Goal: Transaction & Acquisition: Purchase product/service

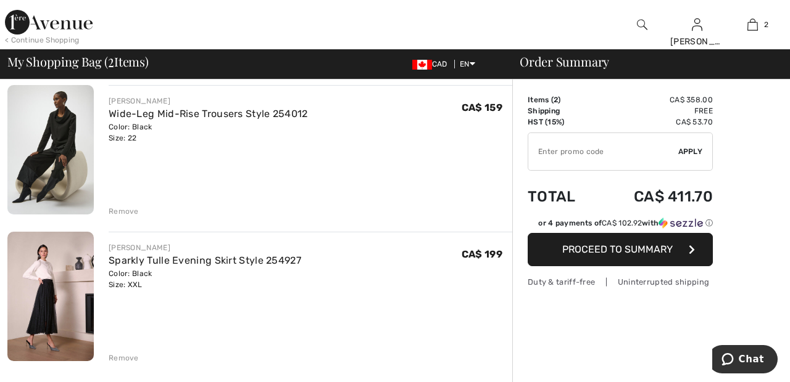
scroll to position [89, 0]
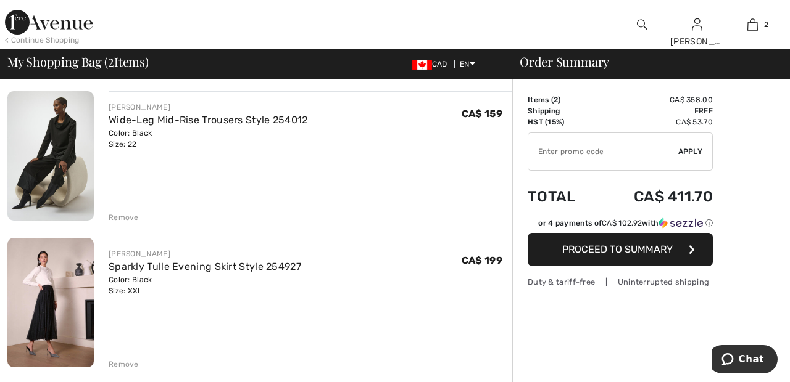
click at [122, 218] on div "Remove" at bounding box center [124, 217] width 30 height 11
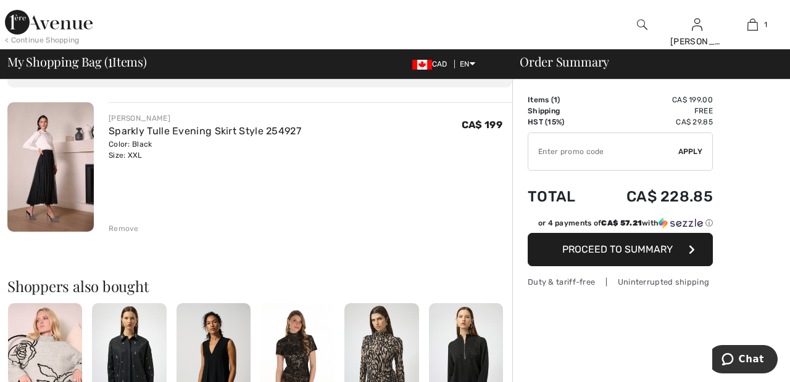
scroll to position [0, 0]
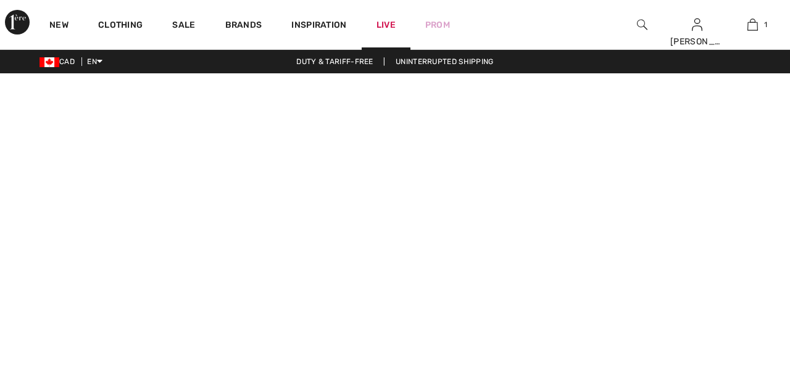
click at [384, 25] on link "Live" at bounding box center [385, 25] width 19 height 13
click at [750, 30] on img at bounding box center [752, 24] width 10 height 15
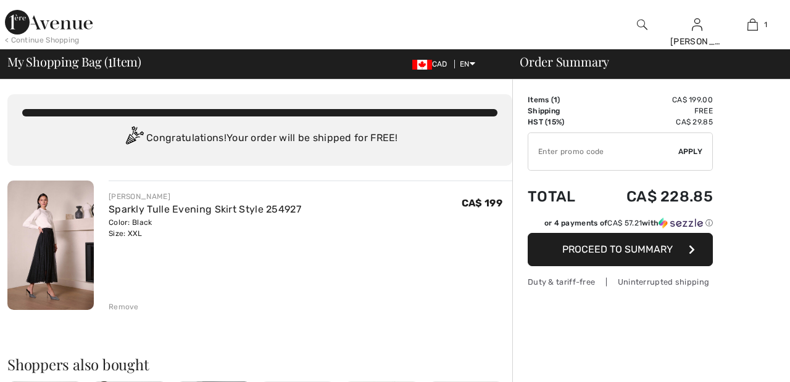
click at [131, 307] on div "Remove" at bounding box center [124, 307] width 30 height 11
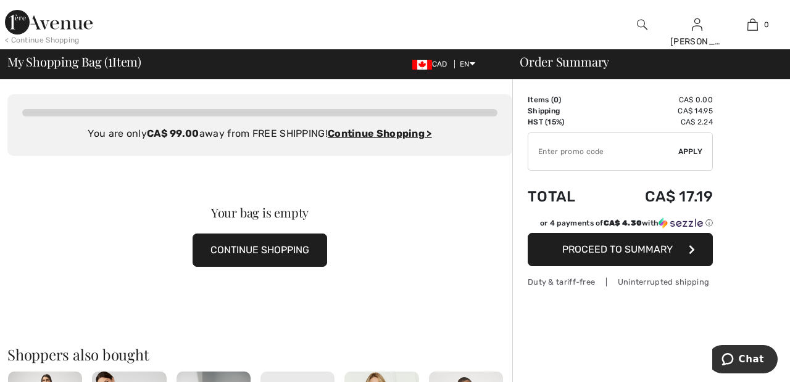
click at [55, 17] on img at bounding box center [49, 22] width 88 height 25
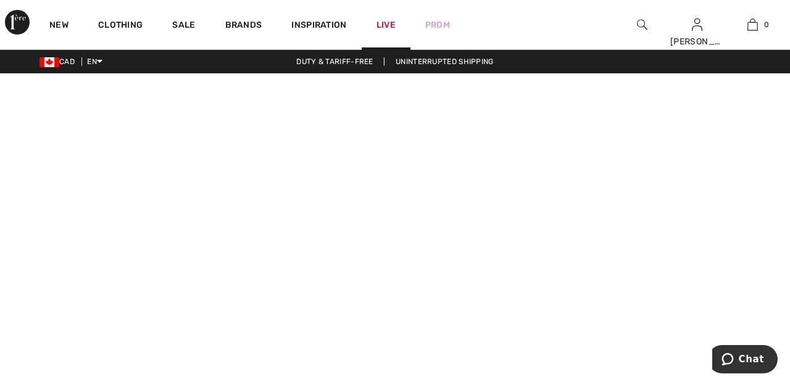
click at [391, 24] on link "Live" at bounding box center [385, 25] width 19 height 13
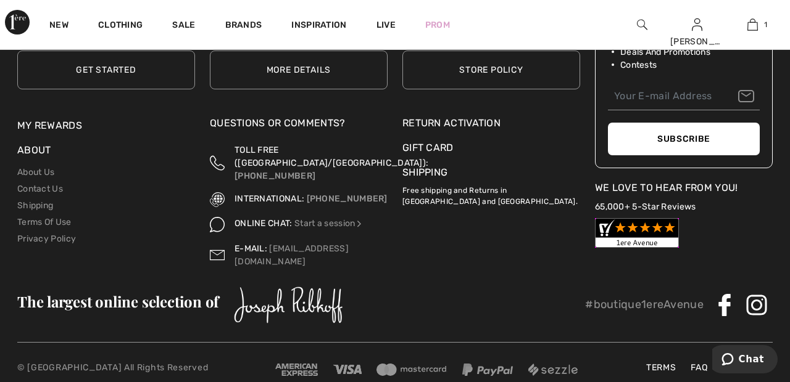
scroll to position [281, 0]
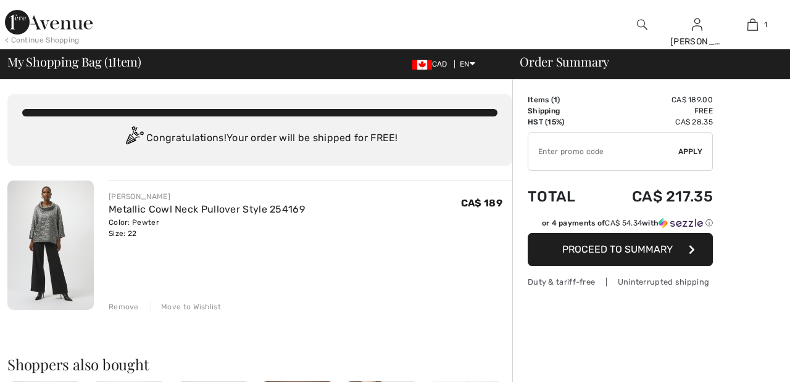
checkbox input "true"
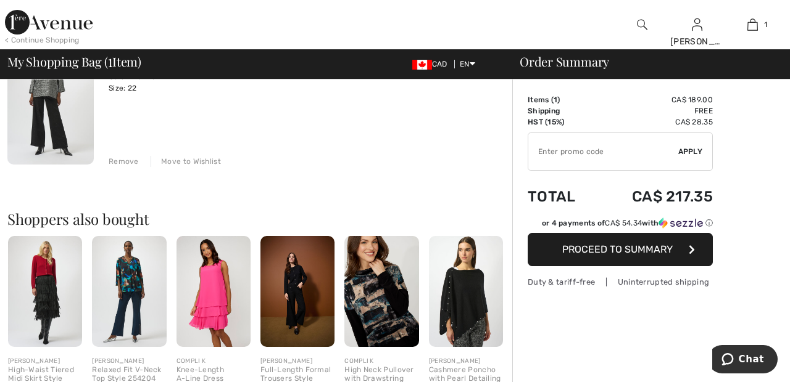
scroll to position [146, 0]
click at [631, 150] on input "TEXT" at bounding box center [603, 151] width 150 height 37
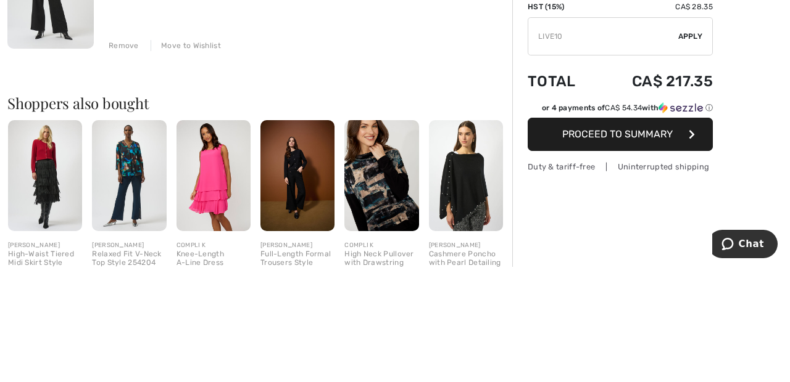
type input "LIVE10"
click at [699, 151] on span "Apply" at bounding box center [690, 151] width 25 height 11
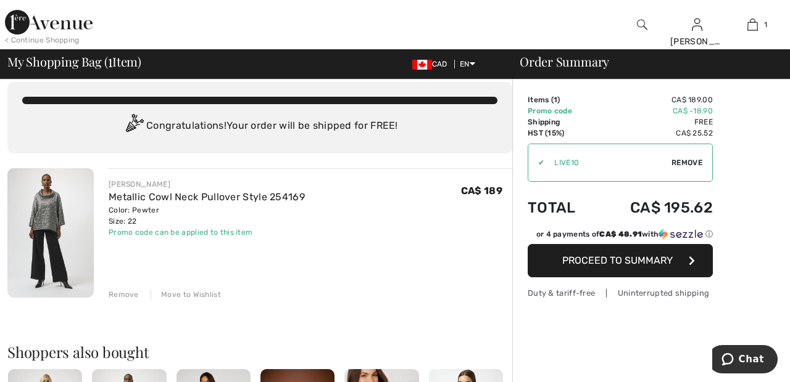
scroll to position [0, 0]
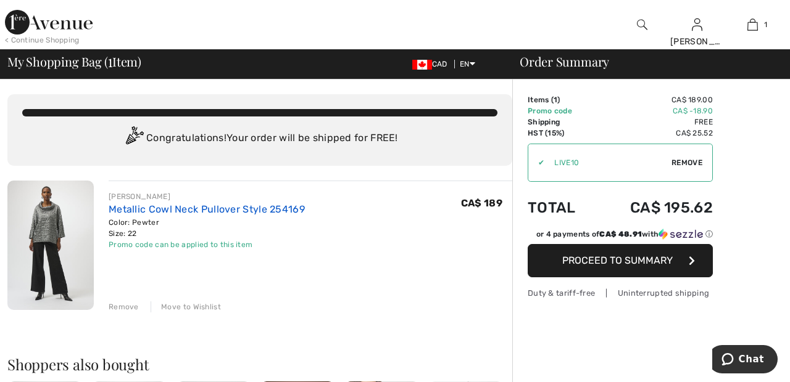
click at [250, 207] on link "Metallic Cowl Neck Pullover Style 254169" at bounding box center [207, 210] width 196 height 12
click at [265, 207] on link "Metallic Cowl Neck Pullover Style 254169" at bounding box center [207, 210] width 196 height 12
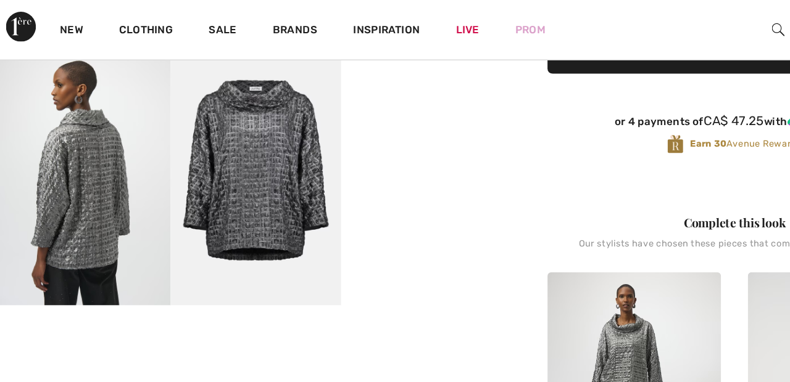
scroll to position [347, 0]
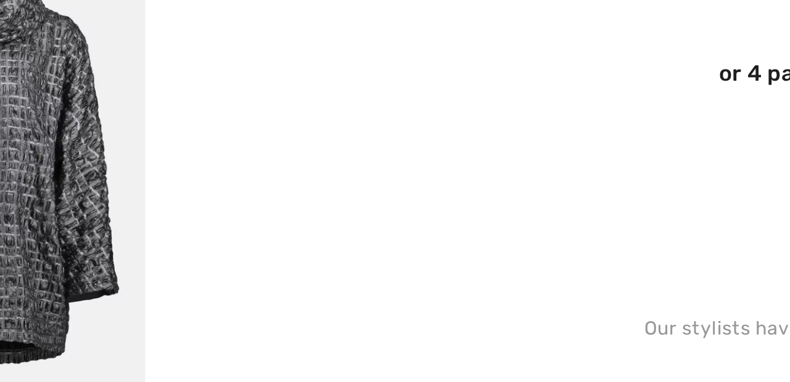
click at [358, 113] on video "Your browser does not support the video tag." at bounding box center [351, 78] width 141 height 70
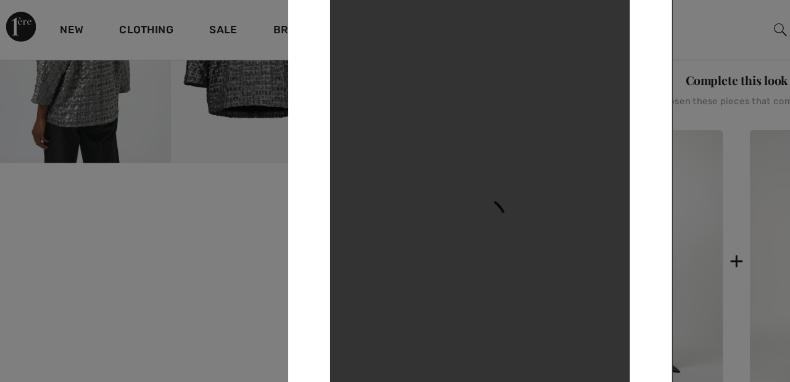
scroll to position [466, 0]
click at [590, 36] on div at bounding box center [395, 191] width 790 height 382
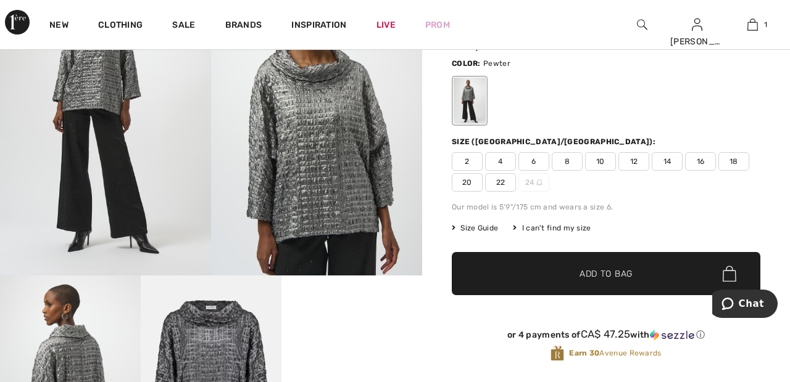
scroll to position [150, 0]
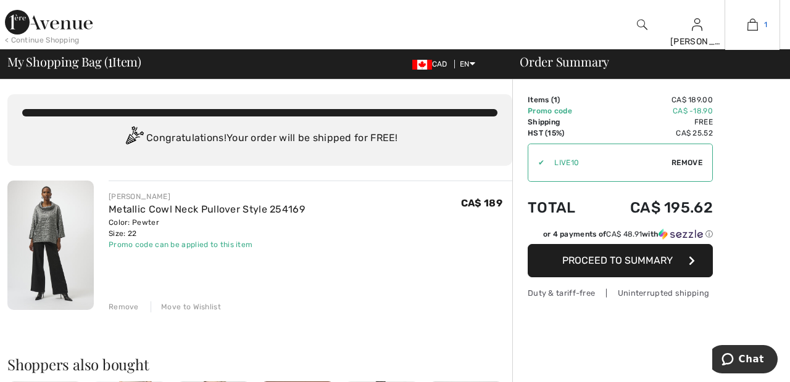
click at [753, 24] on img at bounding box center [752, 24] width 10 height 15
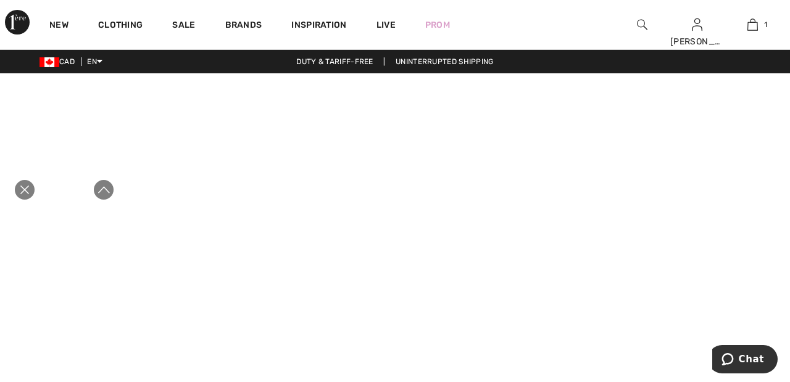
click at [30, 197] on icon "Close live curation" at bounding box center [24, 190] width 15 height 15
click at [747, 27] on img at bounding box center [752, 24] width 10 height 15
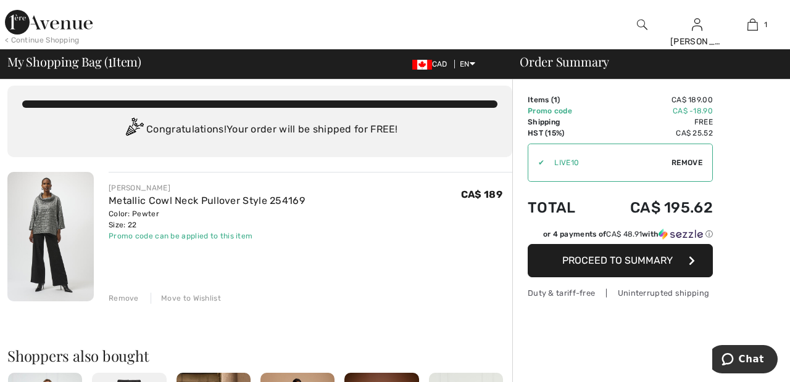
scroll to position [6, 0]
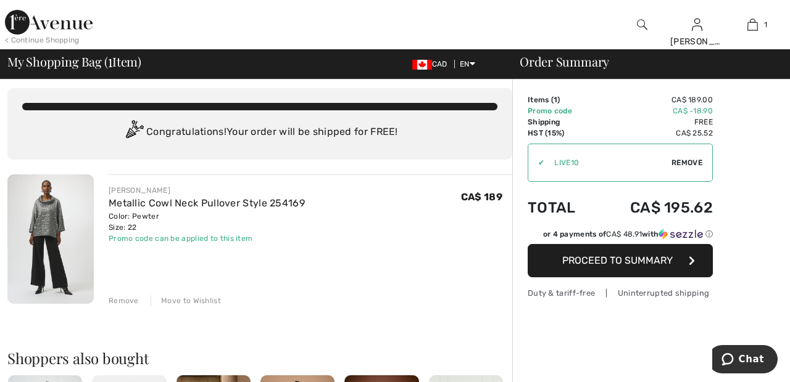
click at [60, 27] on img at bounding box center [49, 22] width 88 height 25
click at [67, 19] on img at bounding box center [49, 22] width 88 height 25
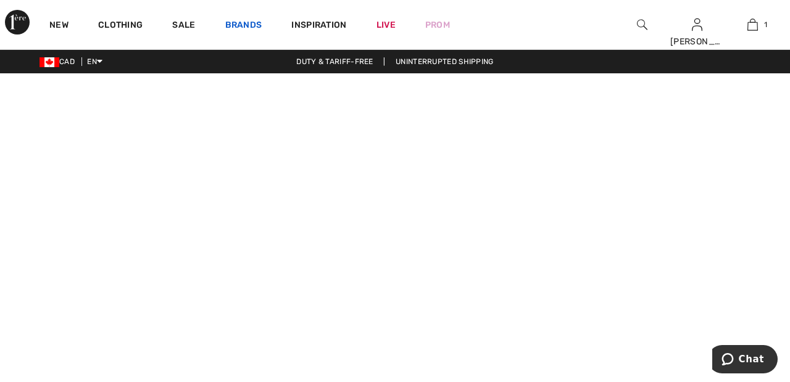
click at [249, 25] on link "Brands" at bounding box center [243, 26] width 37 height 13
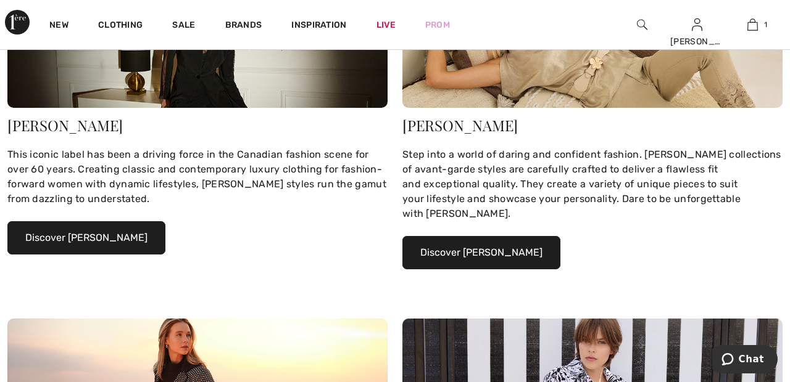
scroll to position [245, 0]
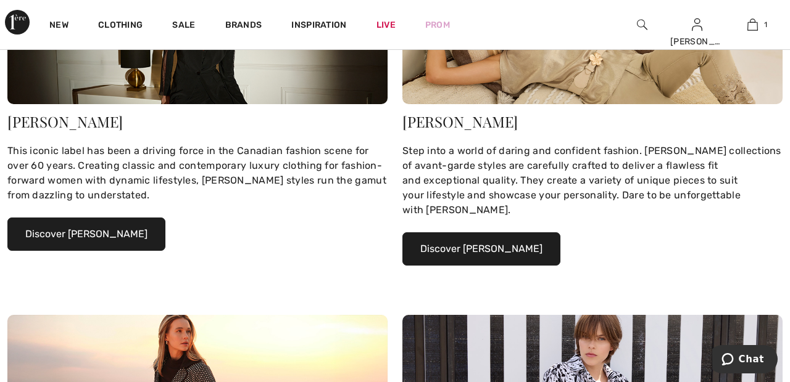
click at [132, 239] on button "Discover Joseph Ribkoff" at bounding box center [86, 234] width 158 height 33
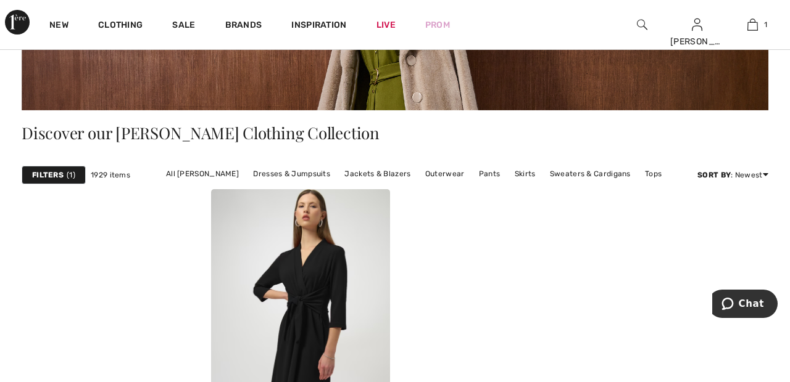
scroll to position [212, 0]
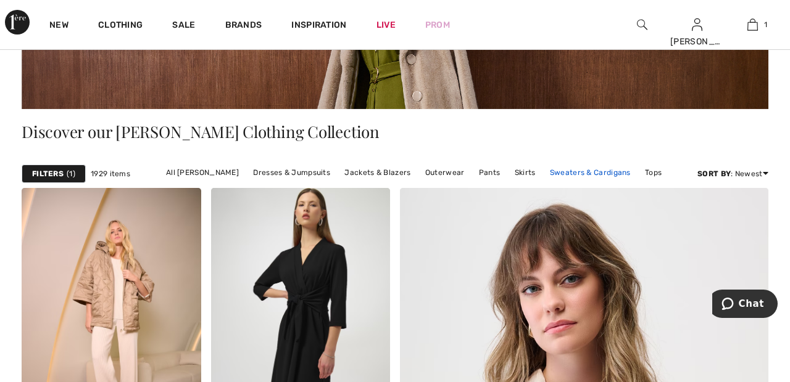
click at [586, 170] on link "Sweaters & Cardigans" at bounding box center [589, 173] width 93 height 16
click at [583, 173] on link "Sweaters & Cardigans" at bounding box center [589, 173] width 93 height 16
click at [567, 174] on link "Sweaters & Cardigans" at bounding box center [589, 173] width 93 height 16
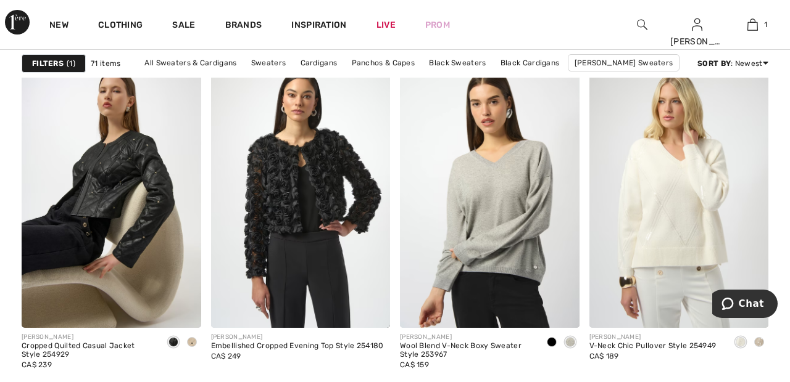
scroll to position [1610, 0]
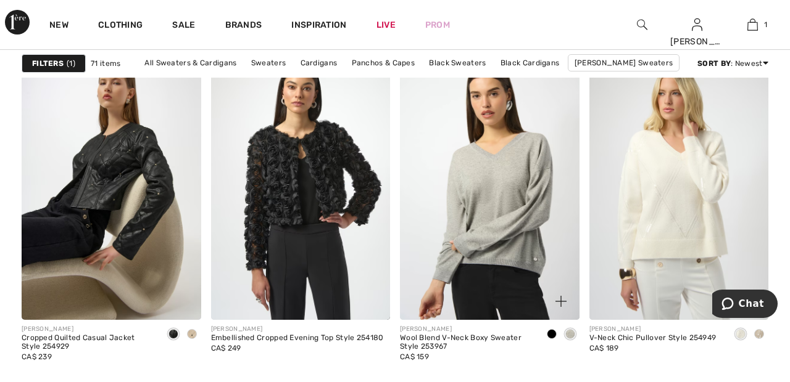
click at [520, 189] on img at bounding box center [489, 185] width 179 height 269
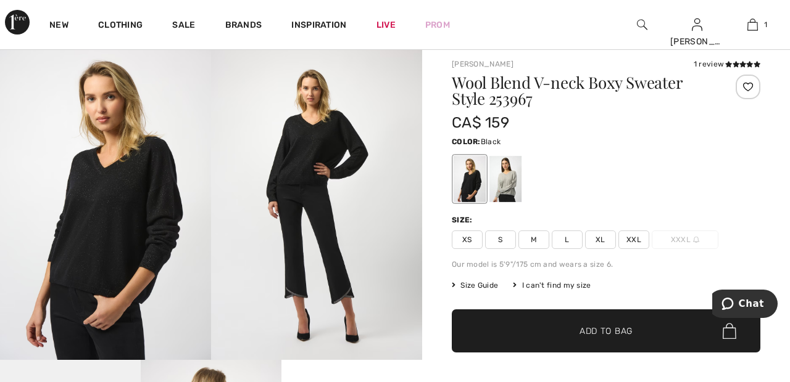
scroll to position [29, 0]
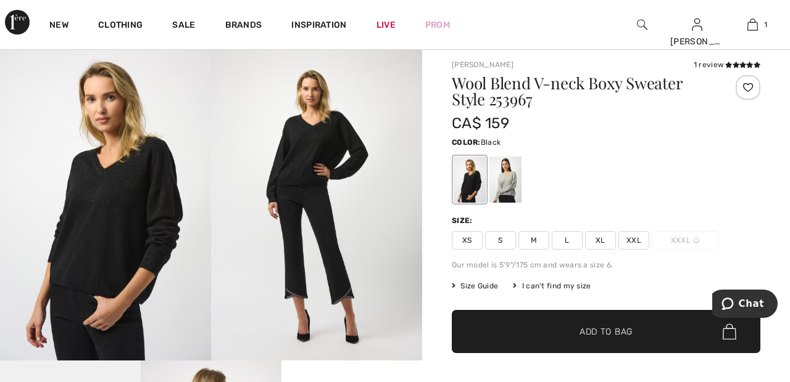
click at [514, 175] on div at bounding box center [505, 180] width 32 height 46
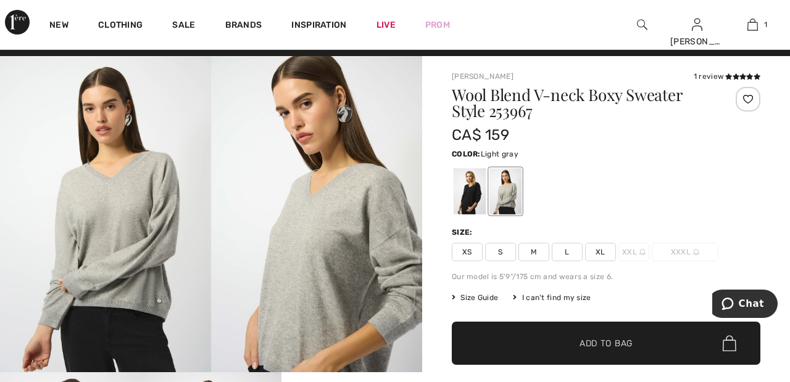
scroll to position [20, 0]
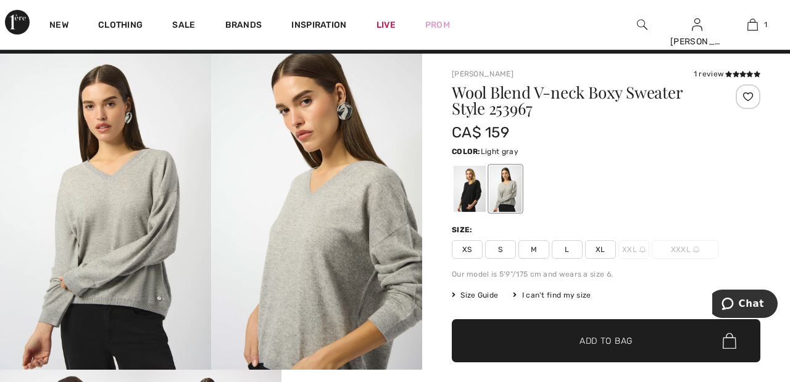
click at [470, 189] on div at bounding box center [469, 189] width 32 height 46
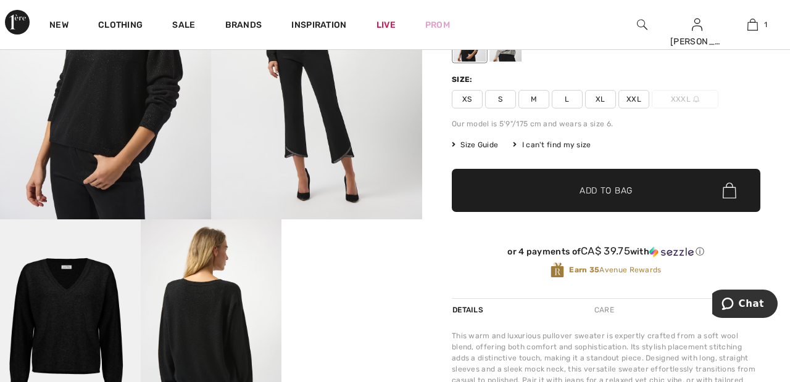
scroll to position [172, 0]
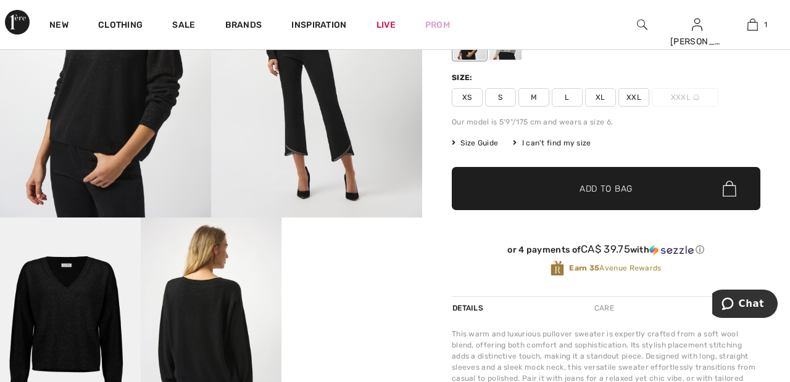
click at [360, 288] on video "Your browser does not support the video tag." at bounding box center [351, 253] width 141 height 70
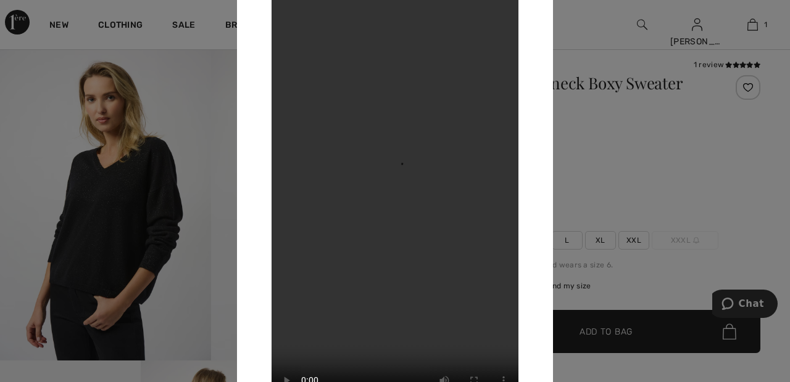
scroll to position [0, 0]
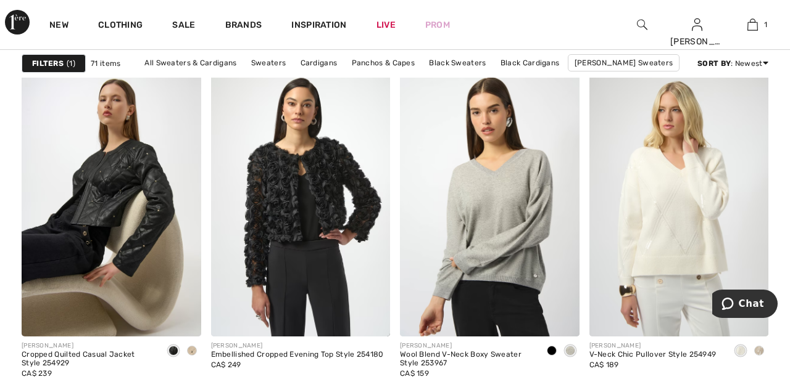
scroll to position [1598, 0]
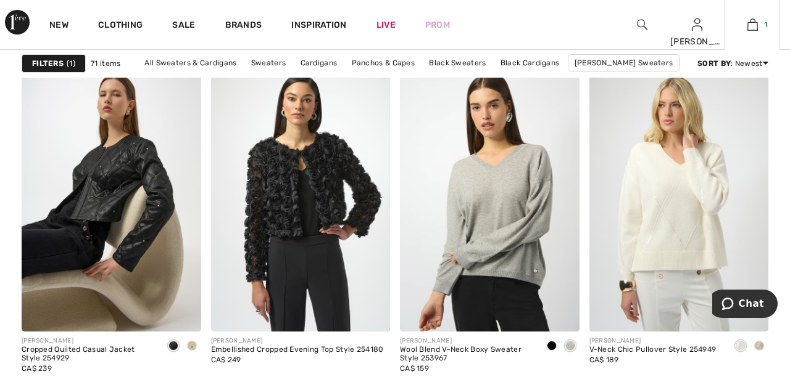
click at [732, 18] on link "1" at bounding box center [752, 24] width 54 height 15
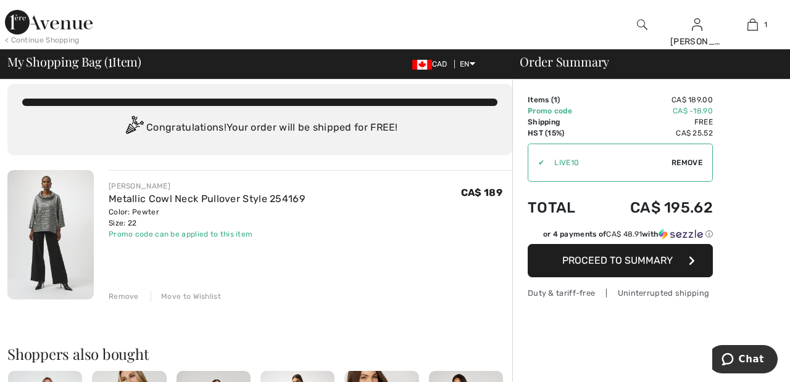
click at [123, 294] on div "Remove" at bounding box center [124, 296] width 30 height 11
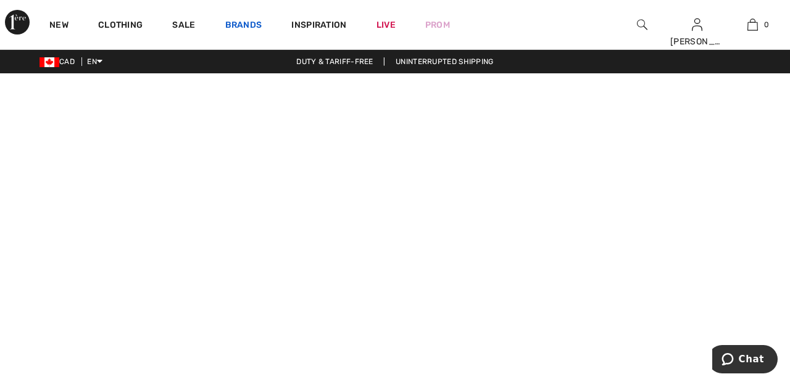
click at [246, 24] on link "Brands" at bounding box center [243, 26] width 37 height 13
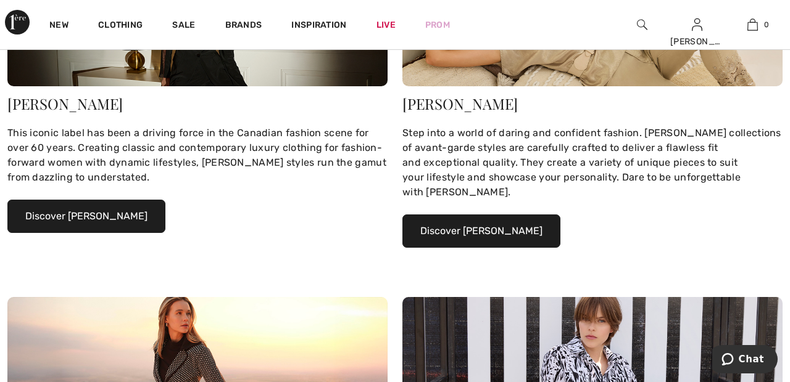
scroll to position [263, 0]
click at [135, 210] on button "Discover Joseph Ribkoff" at bounding box center [86, 216] width 158 height 33
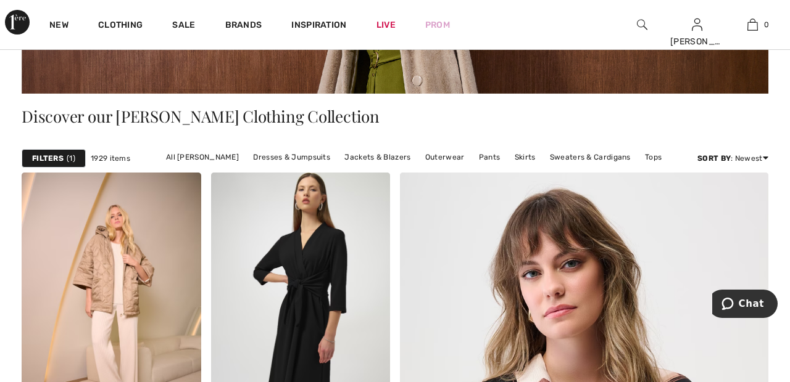
scroll to position [228, 0]
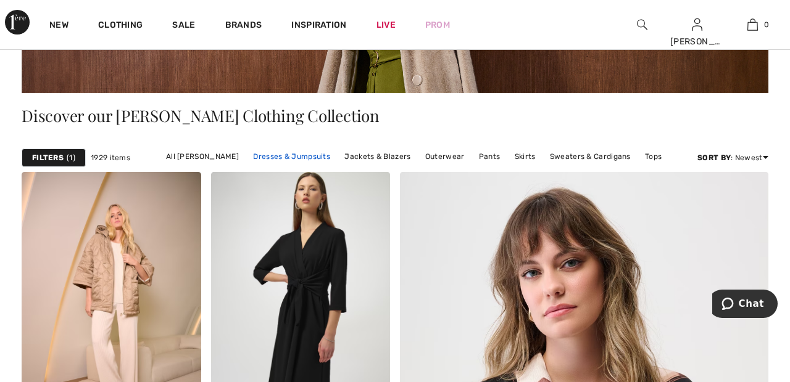
click at [291, 155] on link "Dresses & Jumpsuits" at bounding box center [291, 157] width 89 height 16
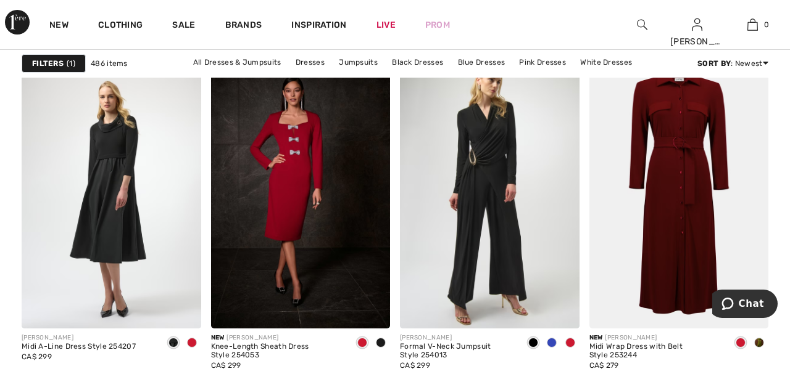
scroll to position [1612, 0]
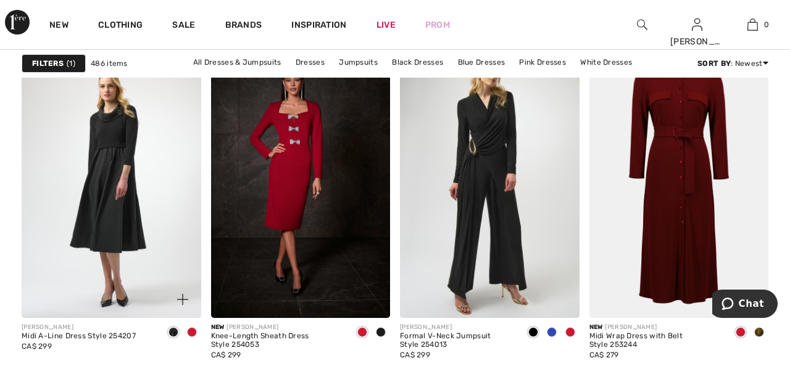
click at [125, 199] on img at bounding box center [111, 183] width 179 height 269
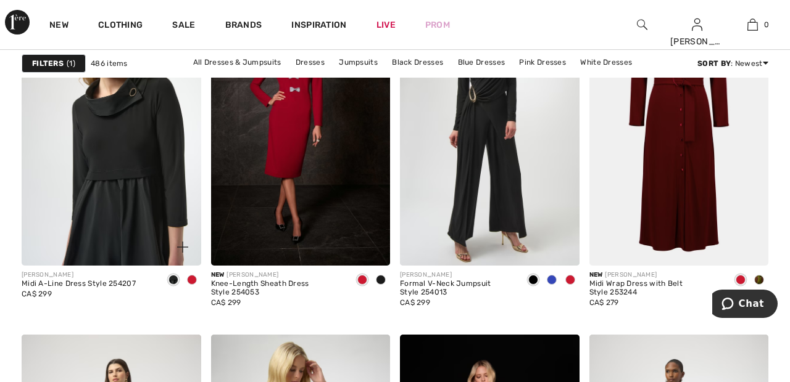
scroll to position [1671, 0]
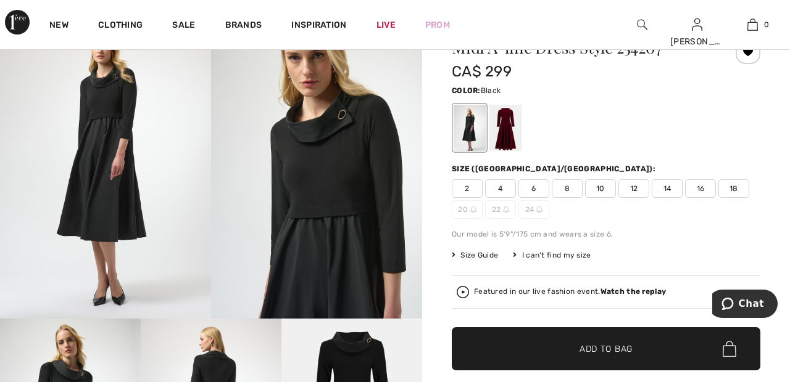
click at [506, 120] on div at bounding box center [505, 128] width 32 height 46
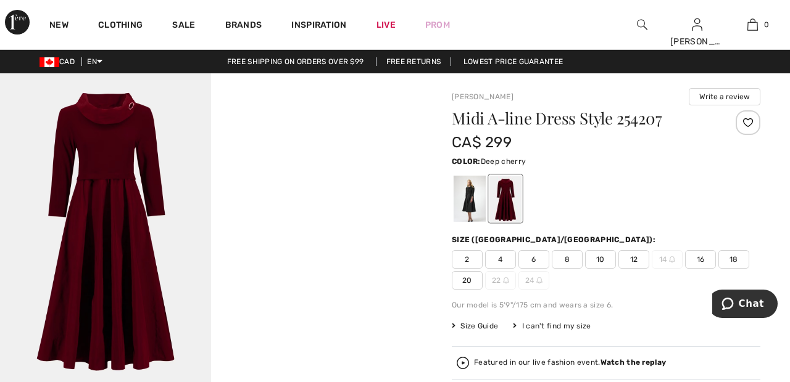
scroll to position [2, 0]
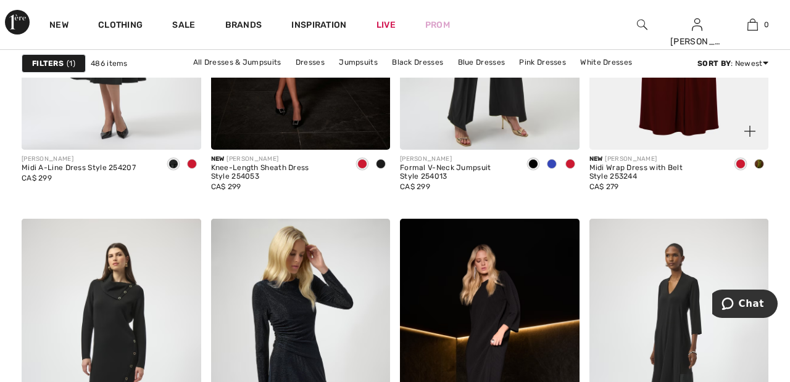
scroll to position [1820, 0]
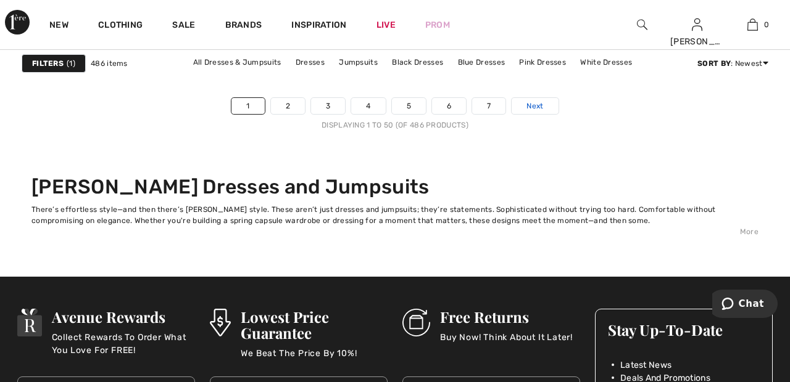
click at [539, 104] on span "Next" at bounding box center [534, 106] width 17 height 11
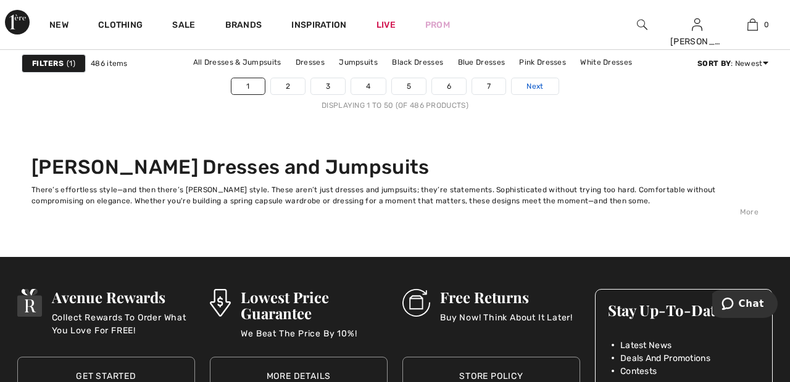
scroll to position [5247, 0]
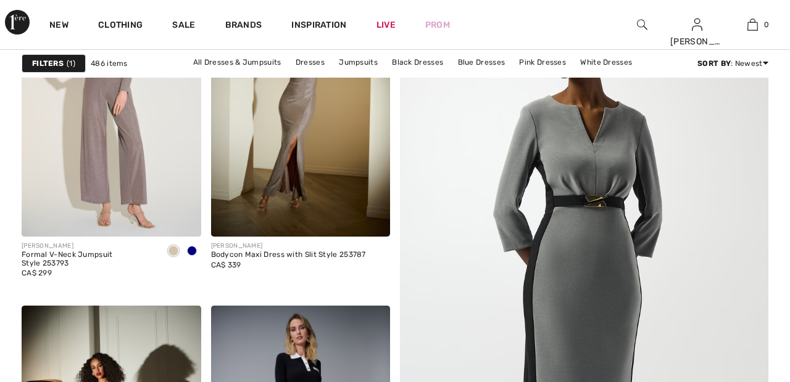
scroll to position [218, 0]
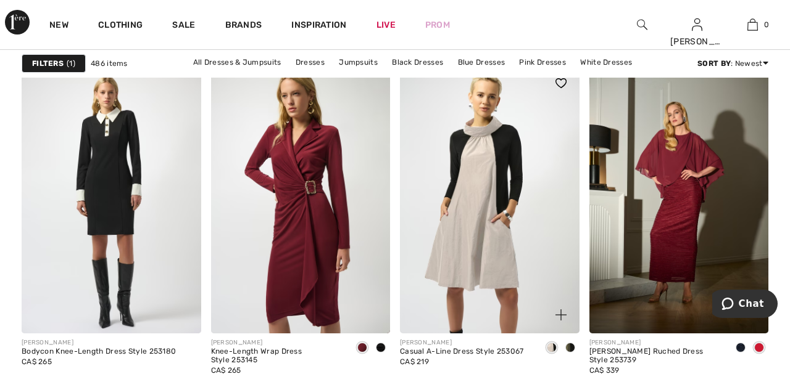
click at [494, 192] on img at bounding box center [489, 199] width 179 height 269
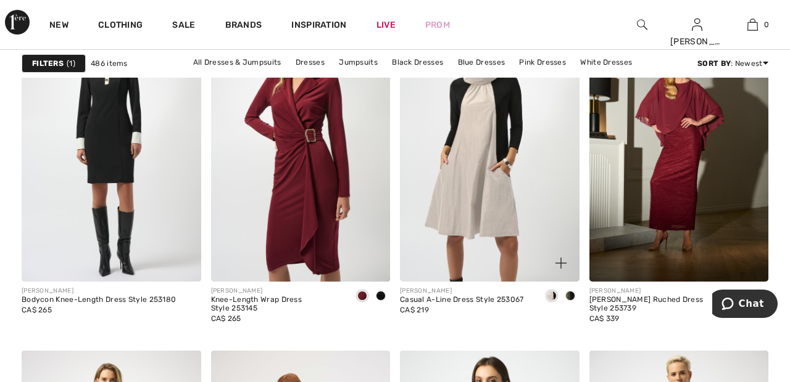
scroll to position [1656, 0]
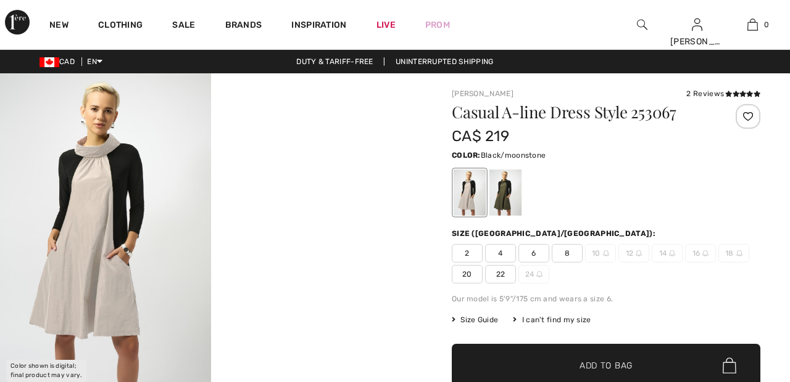
checkbox input "true"
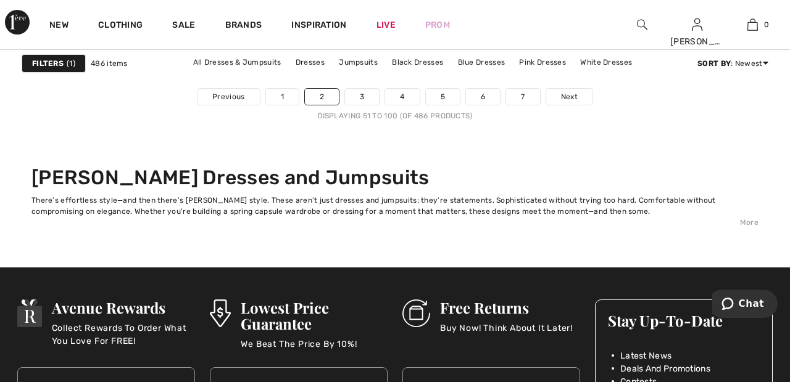
scroll to position [5197, 0]
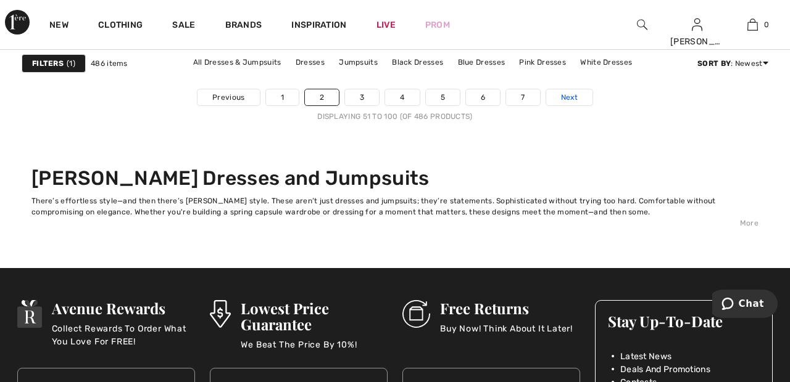
click at [579, 97] on link "Next" at bounding box center [569, 97] width 46 height 16
click at [575, 94] on span "Next" at bounding box center [569, 97] width 17 height 11
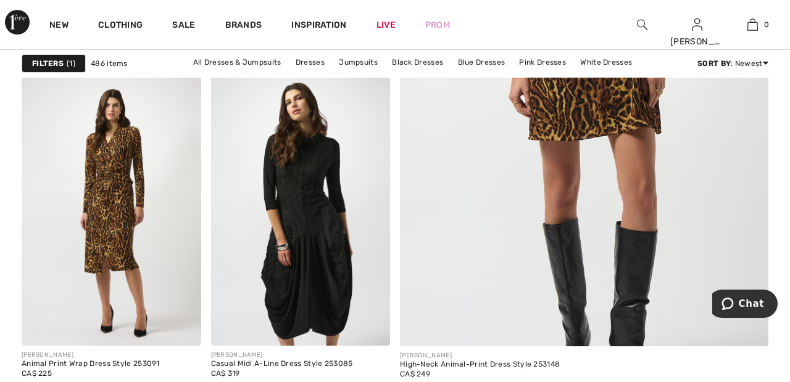
scroll to position [448, 0]
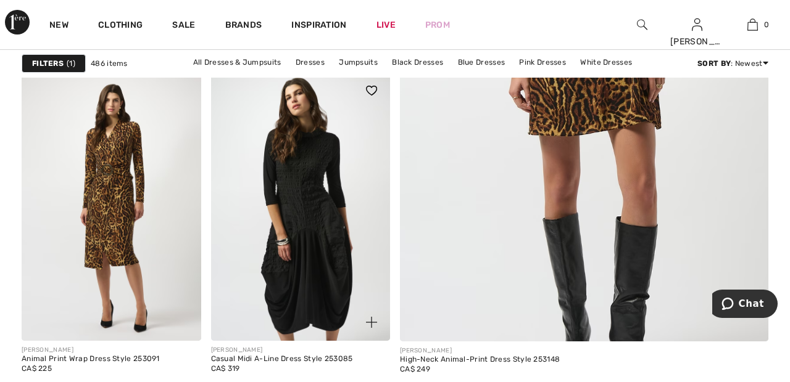
click at [331, 247] on img at bounding box center [300, 206] width 179 height 269
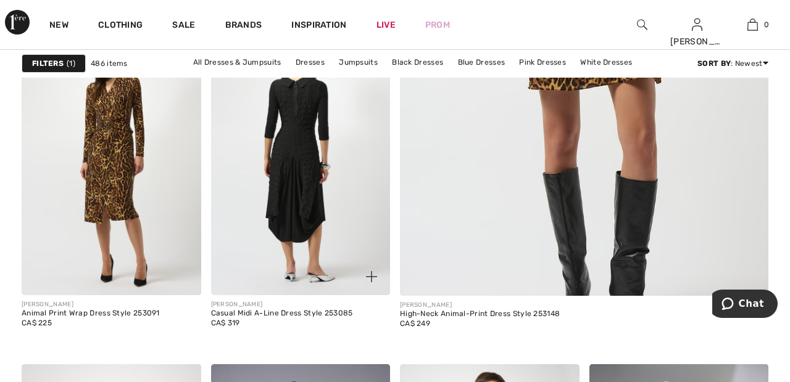
scroll to position [507, 0]
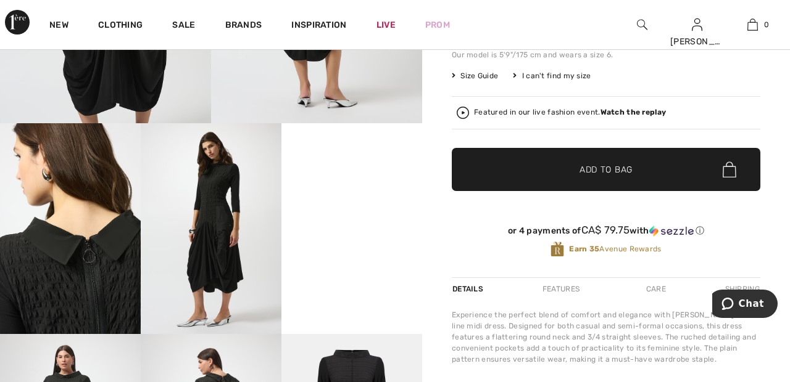
scroll to position [269, 0]
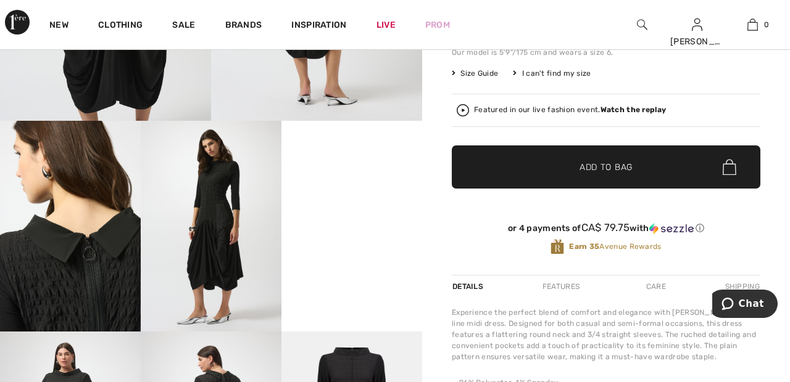
click at [360, 191] on video "Your browser does not support the video tag." at bounding box center [351, 156] width 141 height 70
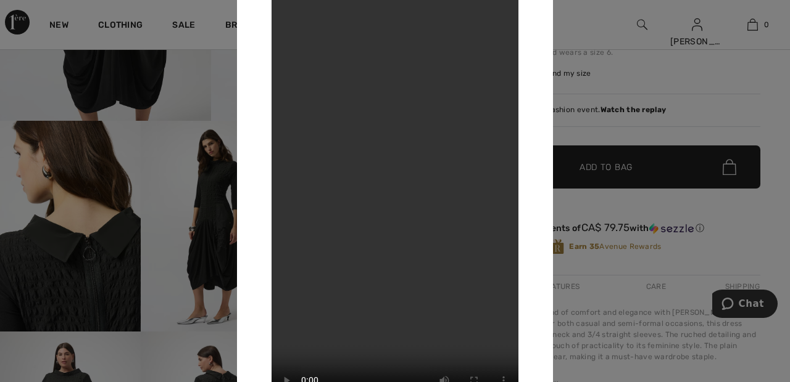
click at [610, 36] on div at bounding box center [395, 191] width 790 height 382
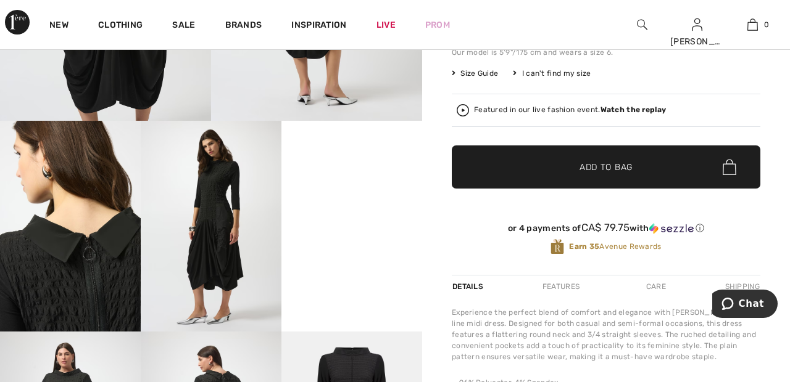
scroll to position [259, 0]
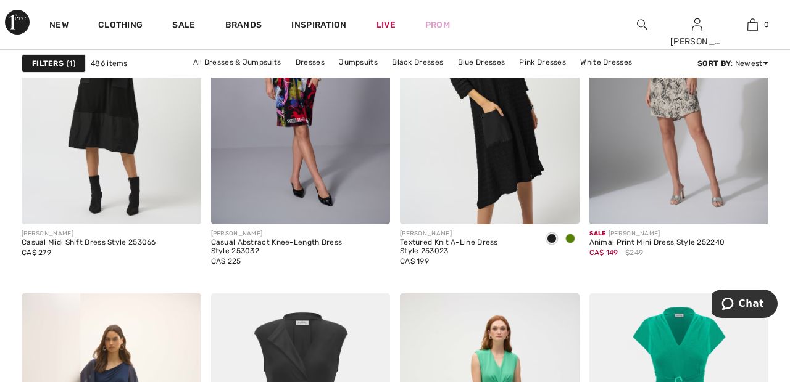
scroll to position [910, 0]
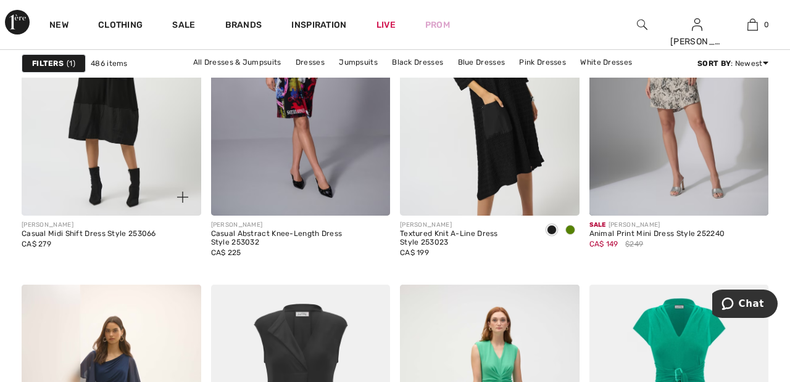
click at [119, 112] on img at bounding box center [111, 82] width 179 height 269
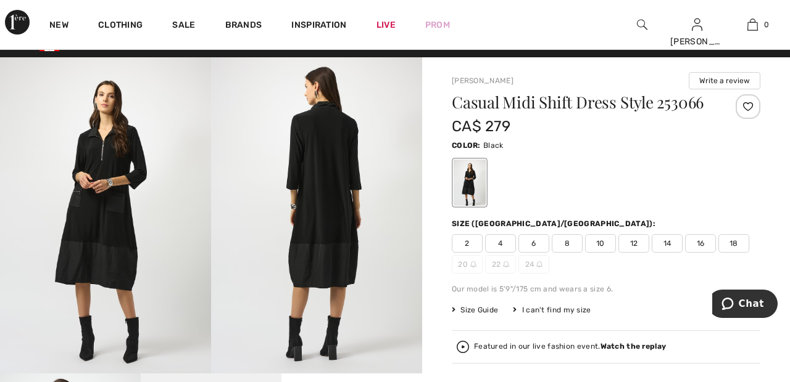
scroll to position [14, 0]
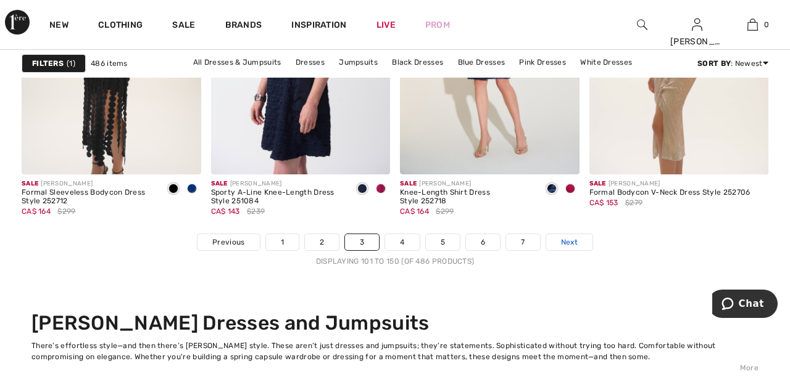
click at [585, 237] on link "Next" at bounding box center [569, 242] width 46 height 16
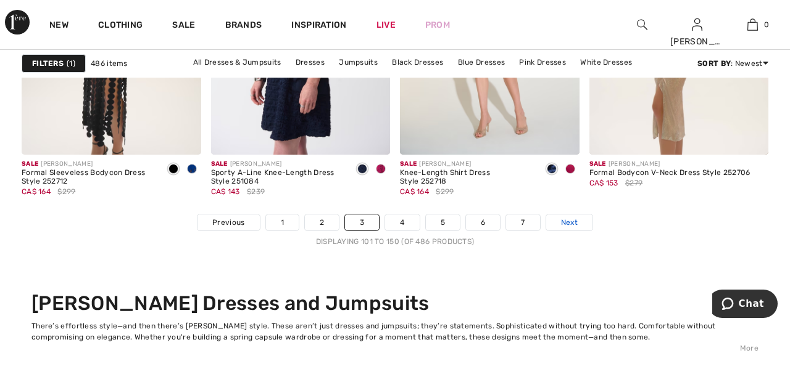
scroll to position [5111, 0]
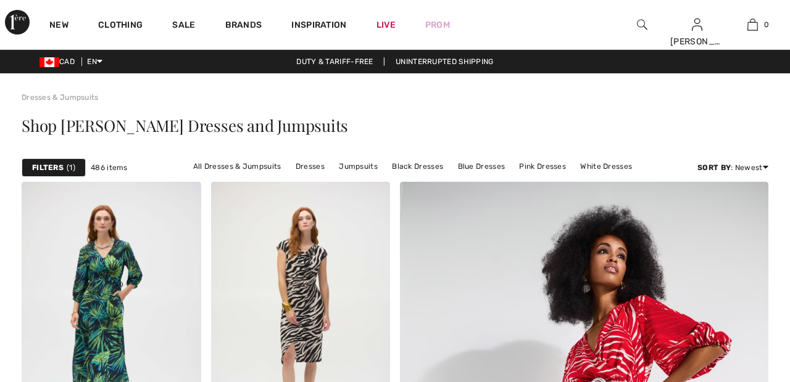
checkbox input "true"
click at [250, 26] on link "Brands" at bounding box center [243, 26] width 37 height 13
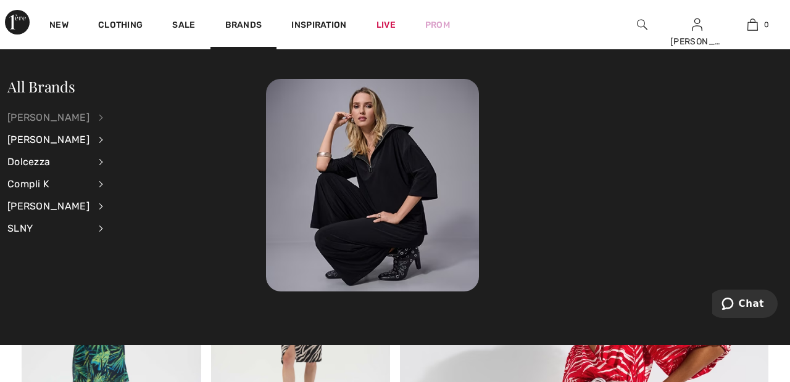
click at [89, 117] on div "[PERSON_NAME]" at bounding box center [48, 118] width 82 height 22
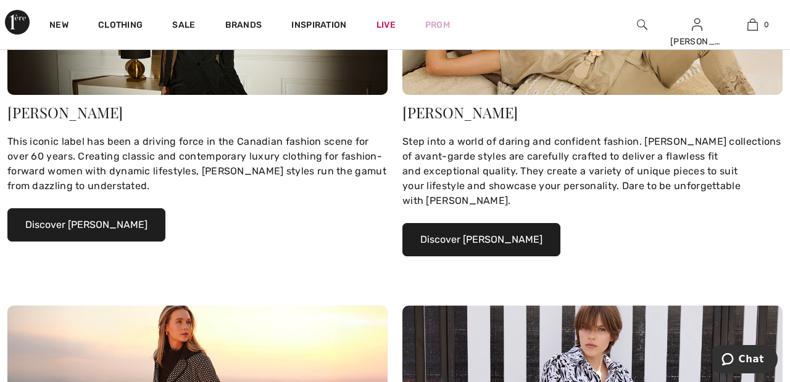
scroll to position [256, 0]
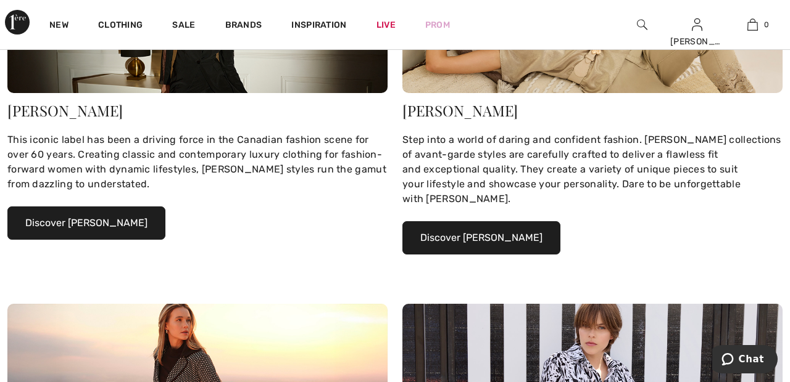
click at [130, 221] on button "Discover Joseph Ribkoff" at bounding box center [86, 223] width 158 height 33
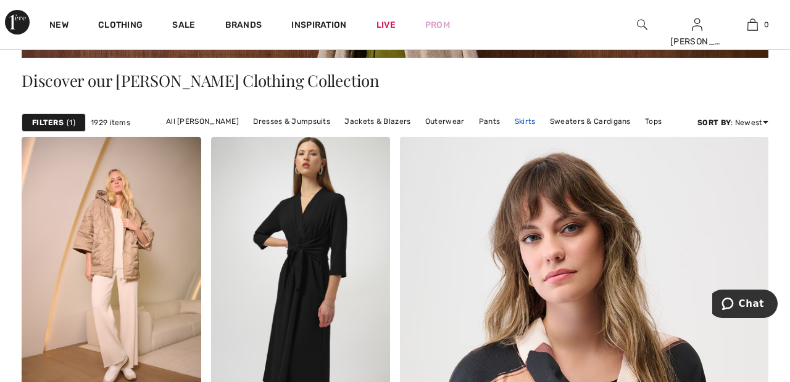
click at [522, 113] on link "Skirts" at bounding box center [524, 121] width 33 height 16
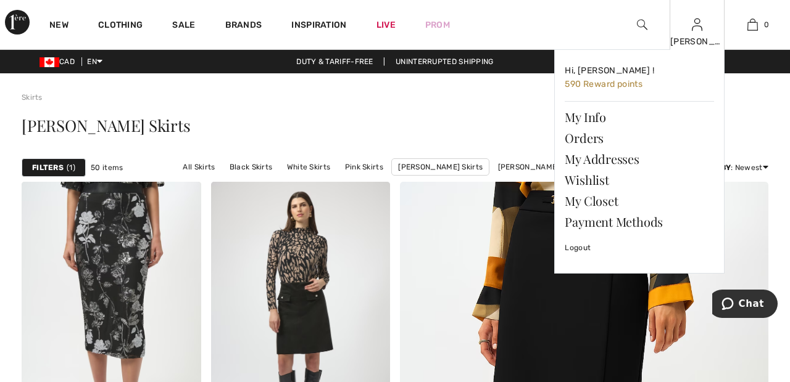
click at [696, 28] on img at bounding box center [696, 24] width 10 height 15
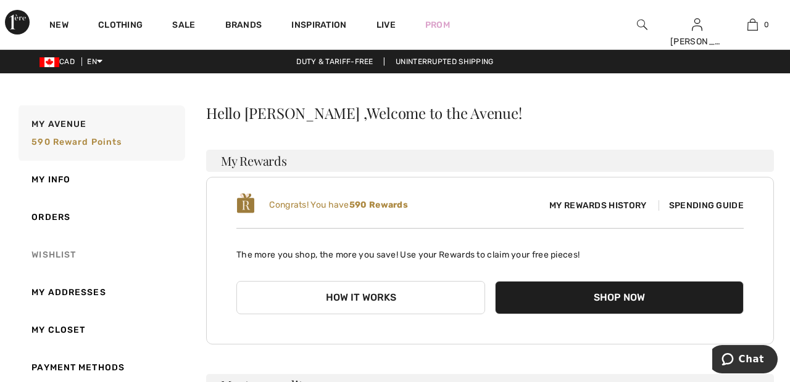
click at [71, 257] on link "Wishlist" at bounding box center [100, 255] width 169 height 38
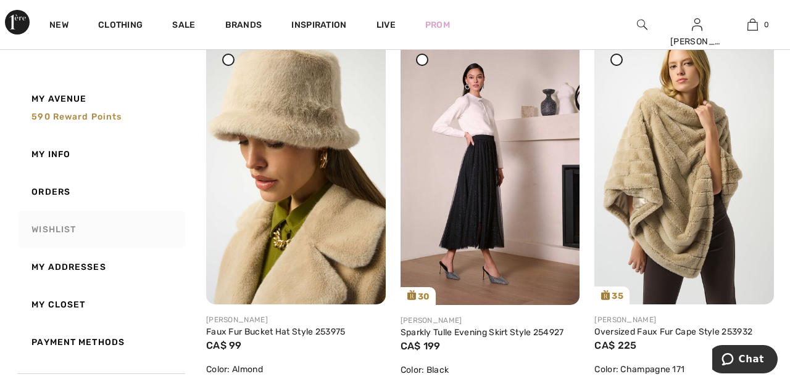
scroll to position [182, 0]
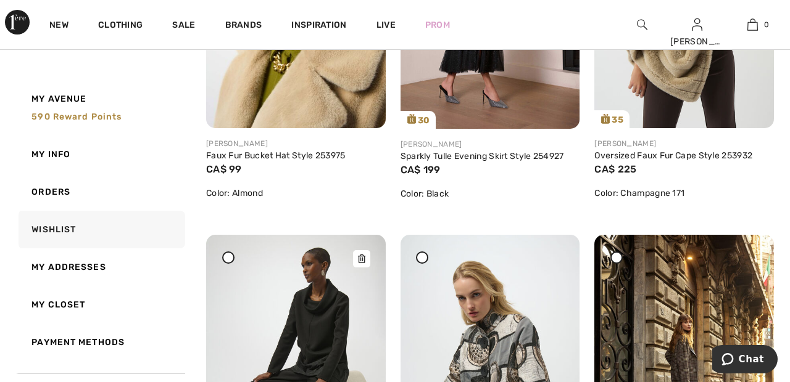
click at [307, 382] on img at bounding box center [295, 369] width 179 height 268
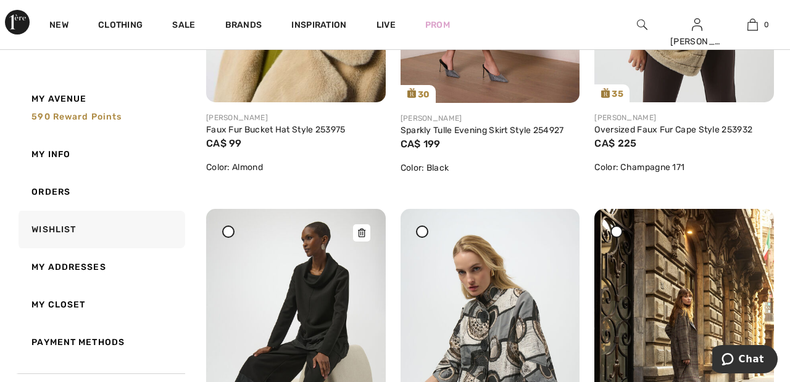
scroll to position [416, 0]
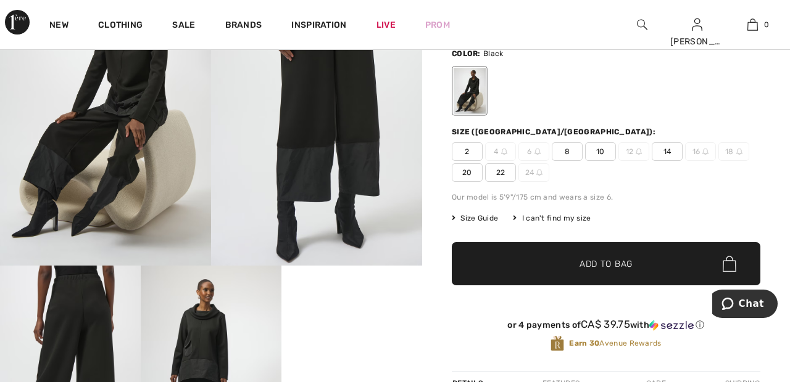
click at [505, 168] on span "22" at bounding box center [500, 172] width 31 height 19
click at [580, 260] on span "Add to Bag" at bounding box center [605, 264] width 53 height 13
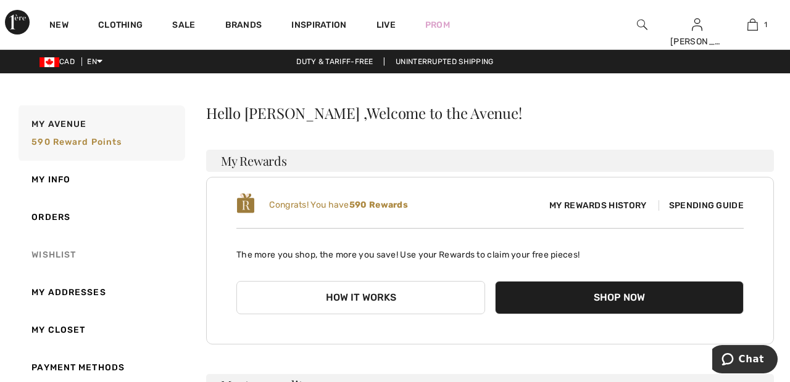
click at [65, 257] on link "Wishlist" at bounding box center [100, 255] width 169 height 38
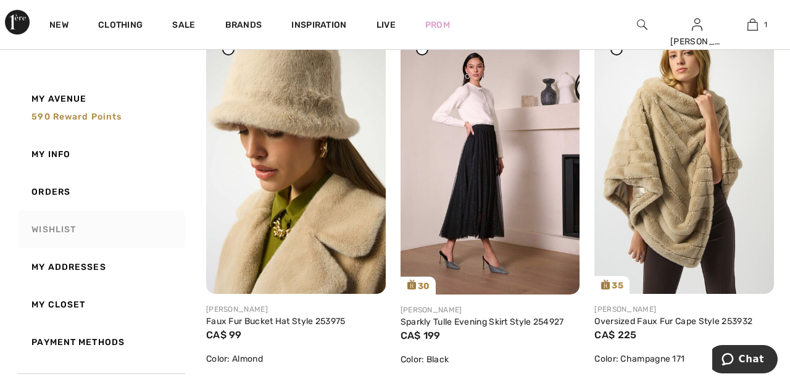
scroll to position [191, 0]
click at [479, 195] on img at bounding box center [489, 160] width 179 height 269
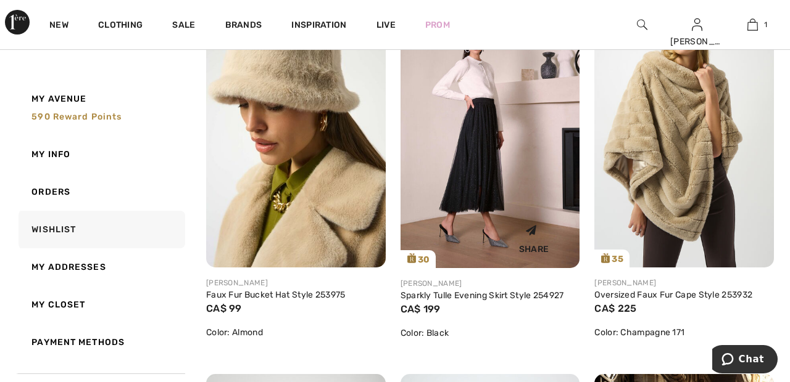
scroll to position [250, 0]
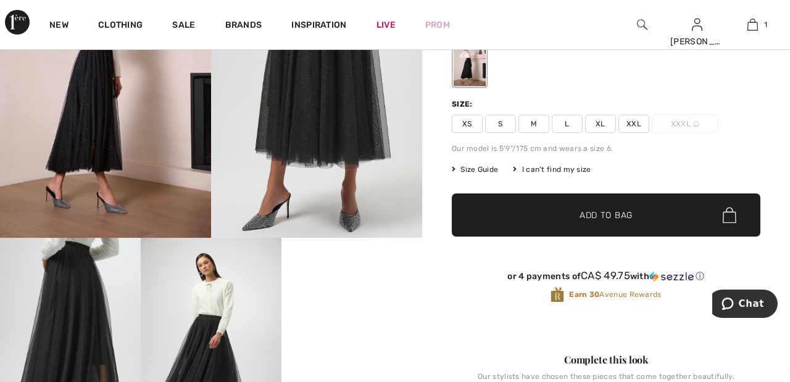
click at [641, 125] on span "XXL" at bounding box center [633, 124] width 31 height 19
click at [635, 210] on span "✔ Added to Bag Add to Bag" at bounding box center [606, 215] width 308 height 43
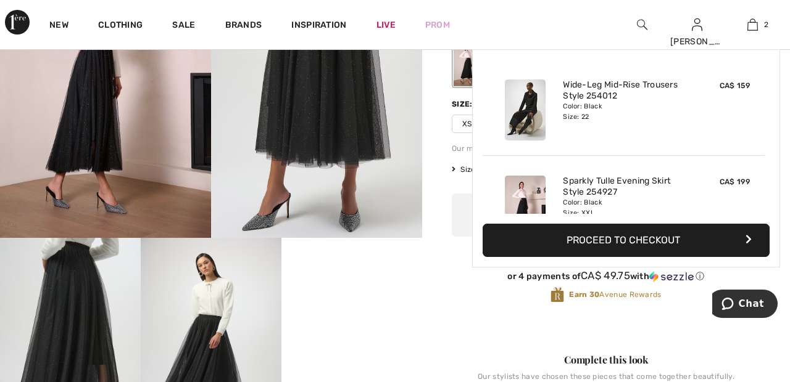
scroll to position [38, 0]
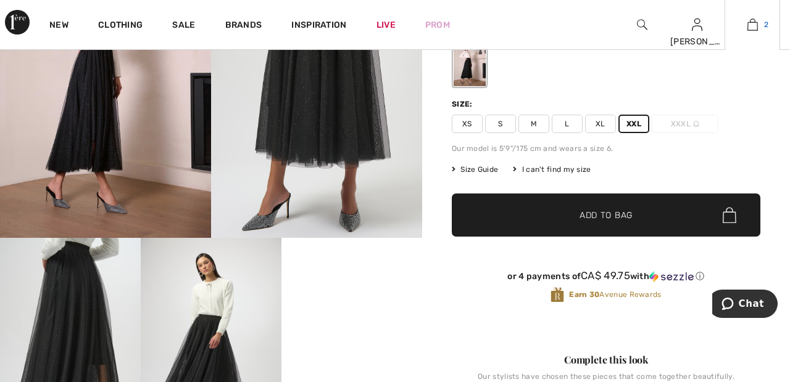
click at [749, 18] on img at bounding box center [752, 24] width 10 height 15
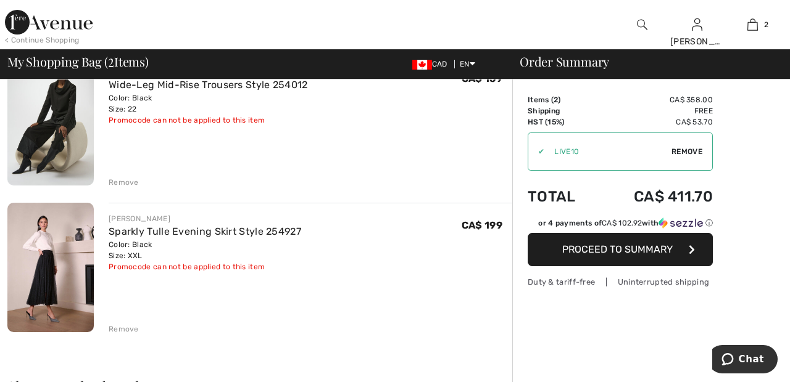
scroll to position [126, 0]
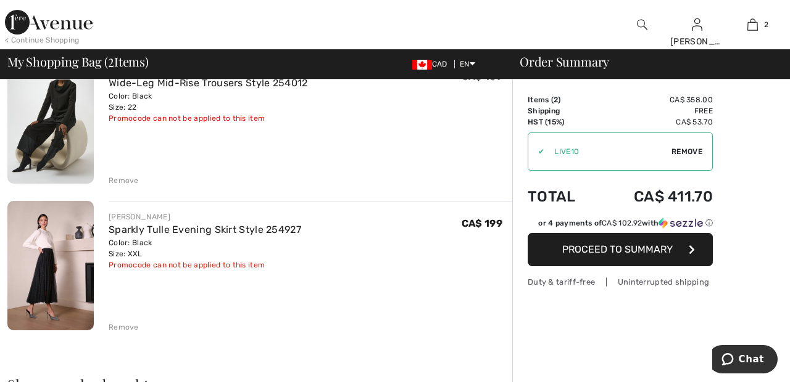
click at [689, 146] on span "Remove" at bounding box center [686, 151] width 31 height 11
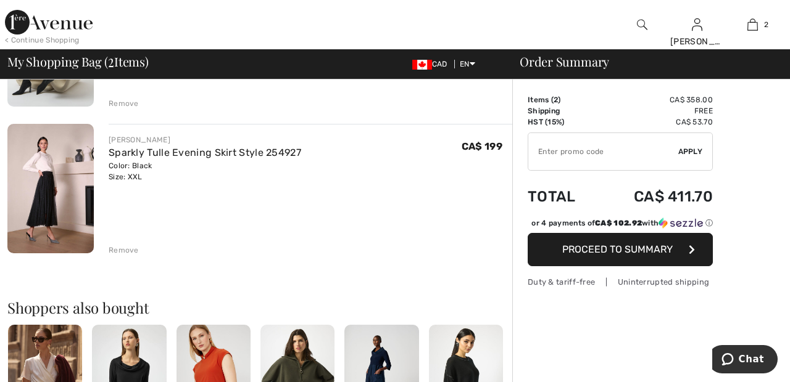
scroll to position [205, 0]
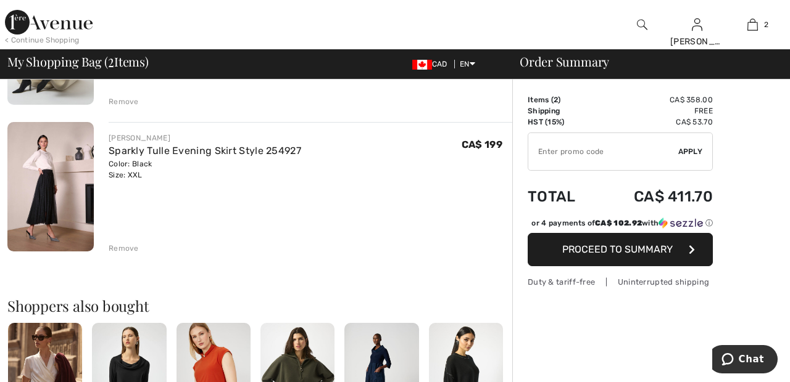
click at [118, 250] on div "Remove" at bounding box center [124, 248] width 30 height 11
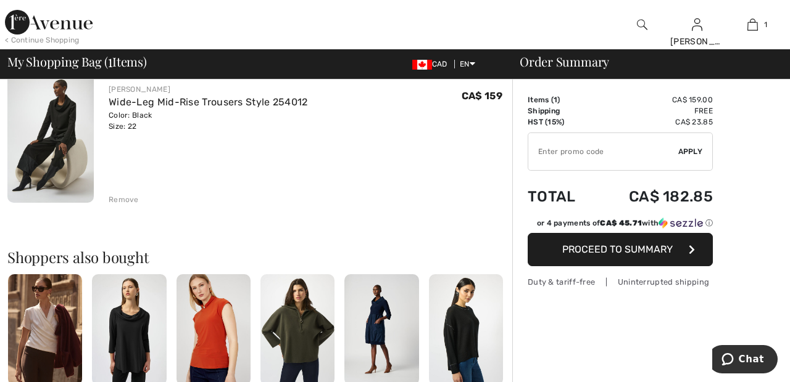
scroll to position [121, 0]
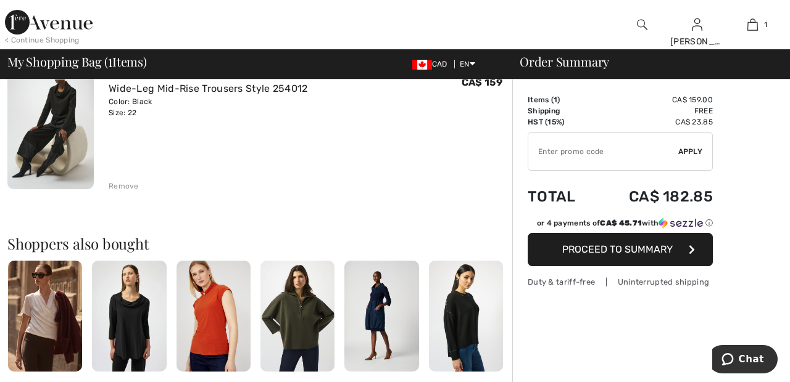
click at [122, 186] on div "Remove" at bounding box center [124, 186] width 30 height 11
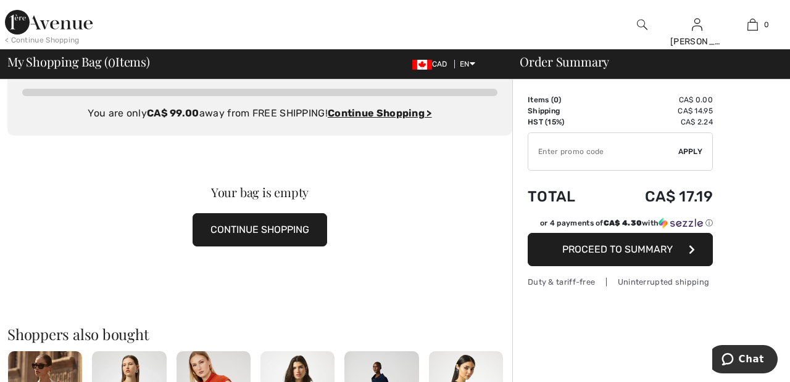
scroll to position [0, 0]
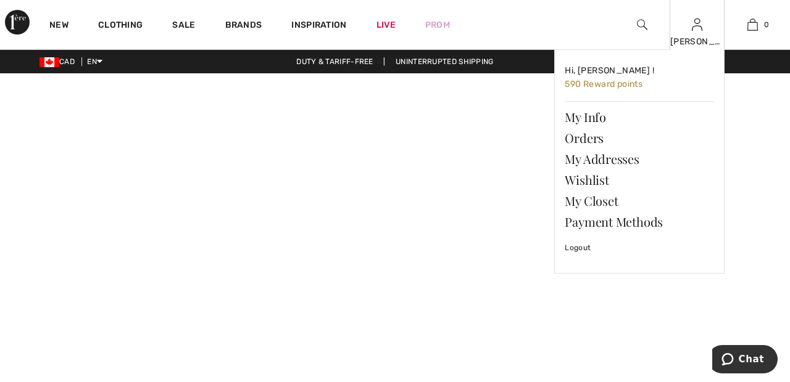
click at [696, 30] on img at bounding box center [696, 24] width 10 height 15
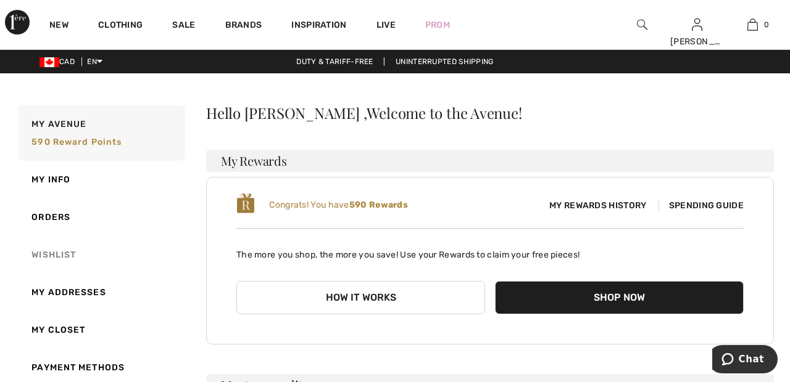
click at [70, 258] on link "Wishlist" at bounding box center [100, 255] width 169 height 38
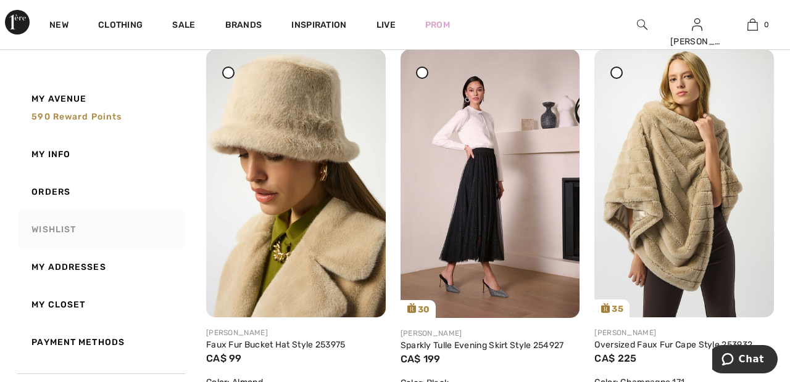
scroll to position [170, 0]
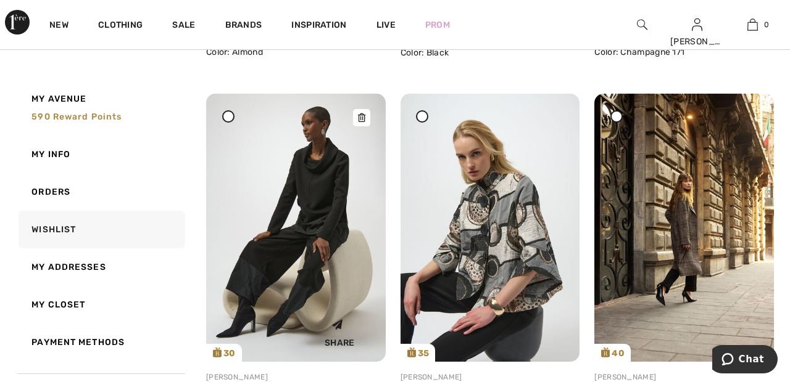
click at [310, 209] on img at bounding box center [295, 228] width 179 height 268
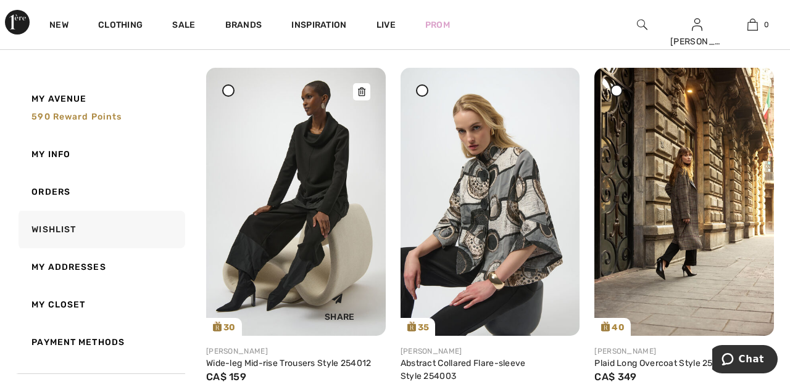
scroll to position [557, 0]
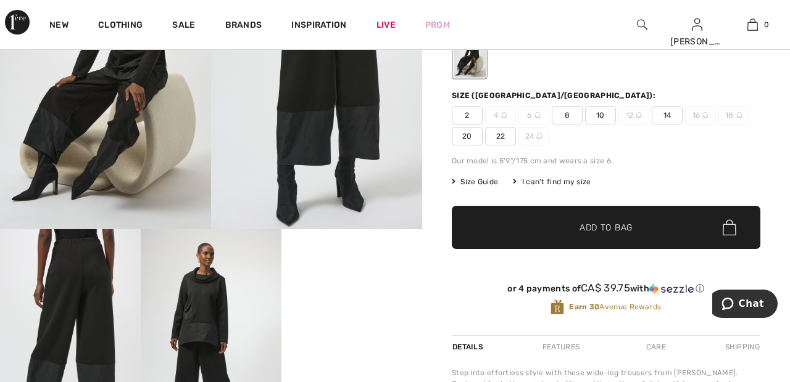
scroll to position [163, 0]
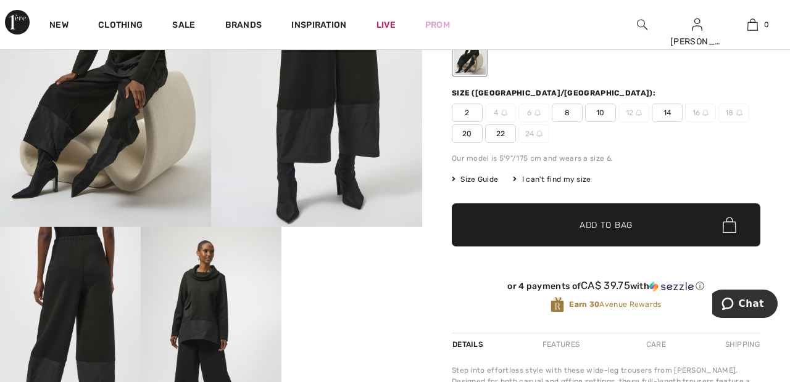
click at [501, 133] on span "22" at bounding box center [500, 134] width 31 height 19
click at [589, 233] on span "✔ Added to Bag Add to Bag" at bounding box center [606, 225] width 308 height 43
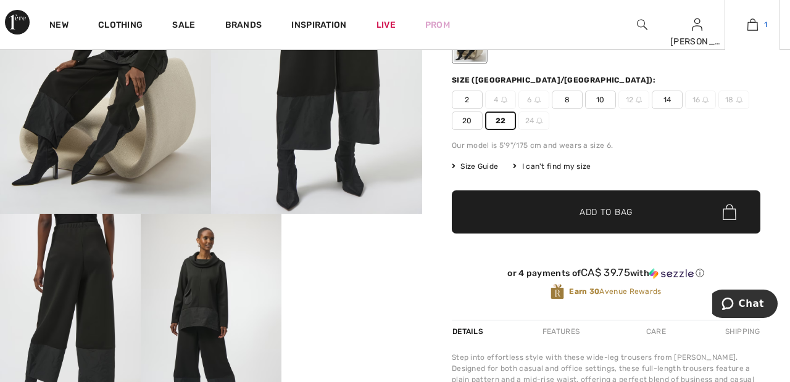
click at [765, 25] on span "1" at bounding box center [765, 24] width 3 height 11
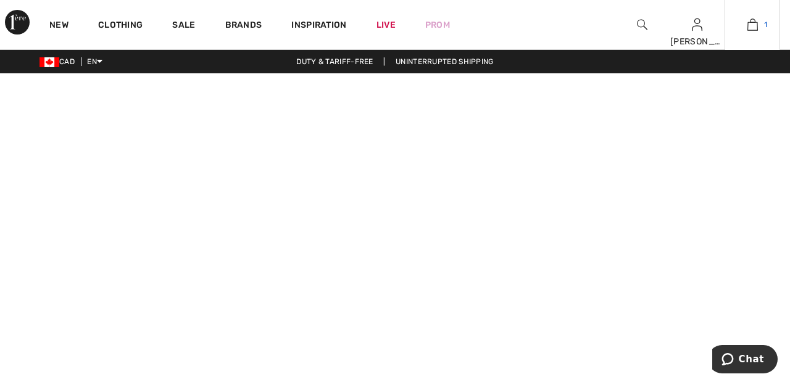
click at [752, 28] on img at bounding box center [752, 24] width 10 height 15
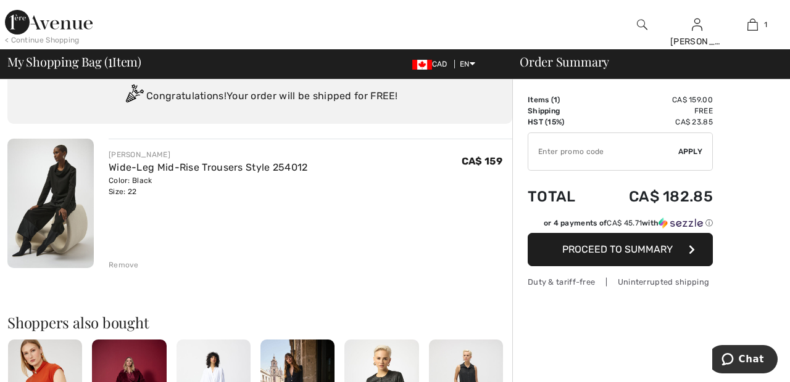
scroll to position [42, 0]
click at [643, 254] on span "Proceed to Summary" at bounding box center [617, 250] width 110 height 12
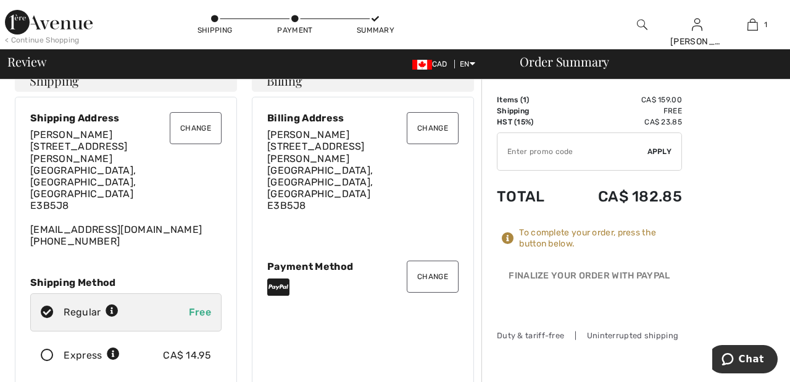
scroll to position [89, 0]
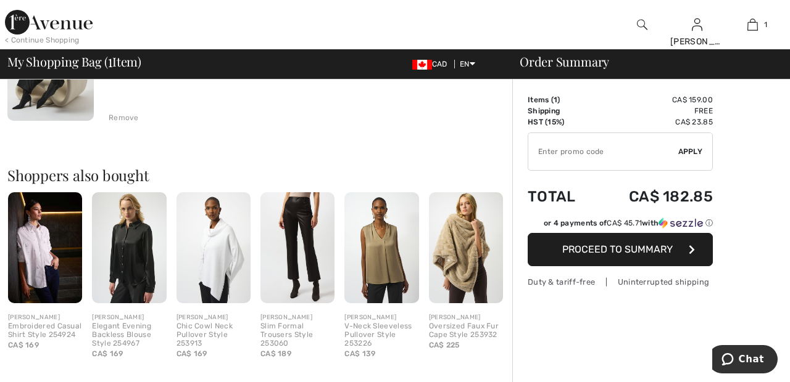
scroll to position [194, 0]
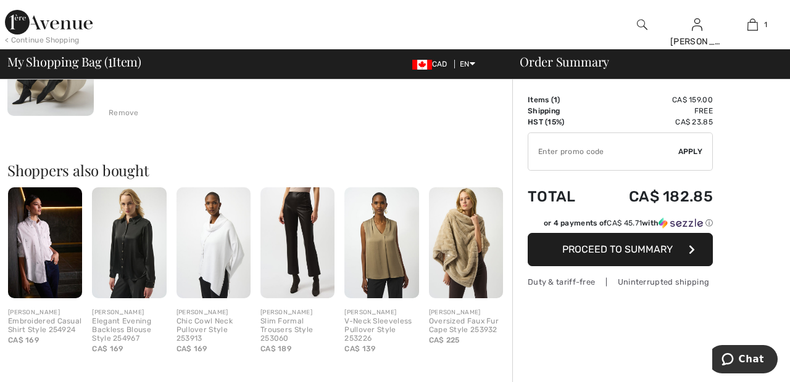
click at [625, 246] on span "Proceed to Summary" at bounding box center [617, 250] width 110 height 12
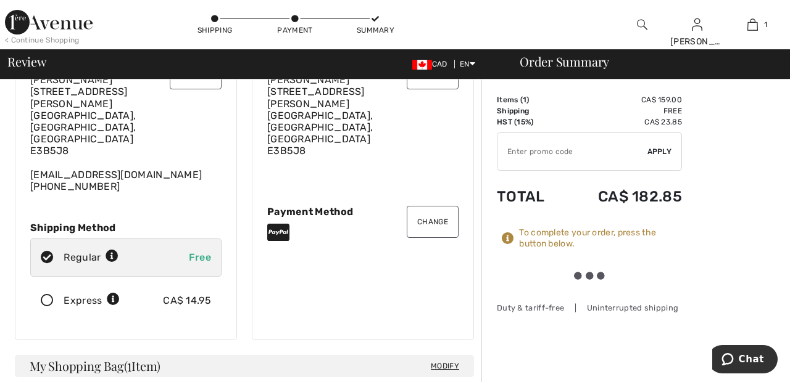
scroll to position [75, 0]
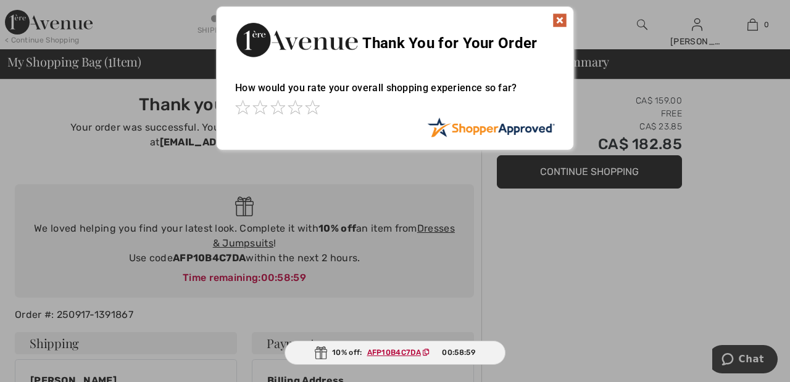
click at [614, 27] on div "Sorry! Something went wrong. Close Thank You for Your Order How would you rate …" at bounding box center [395, 78] width 790 height 157
click at [748, 200] on div at bounding box center [395, 191] width 790 height 382
click at [559, 19] on img at bounding box center [559, 20] width 15 height 15
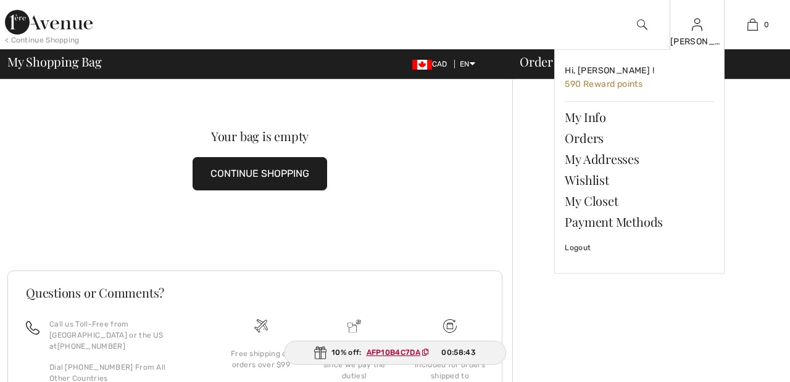
click at [701, 31] on img at bounding box center [696, 24] width 10 height 15
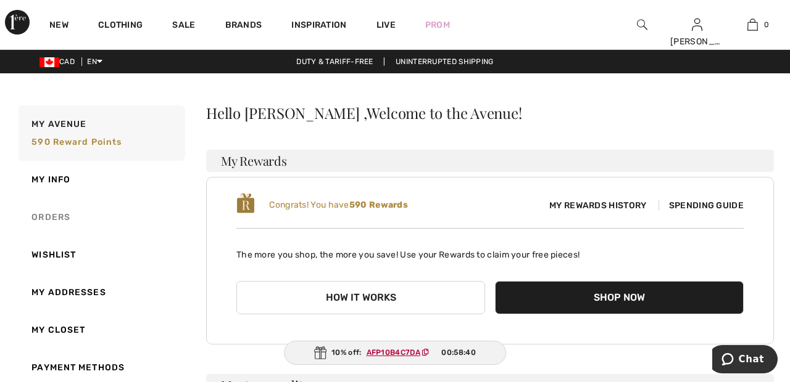
click at [57, 219] on link "Orders" at bounding box center [100, 218] width 169 height 38
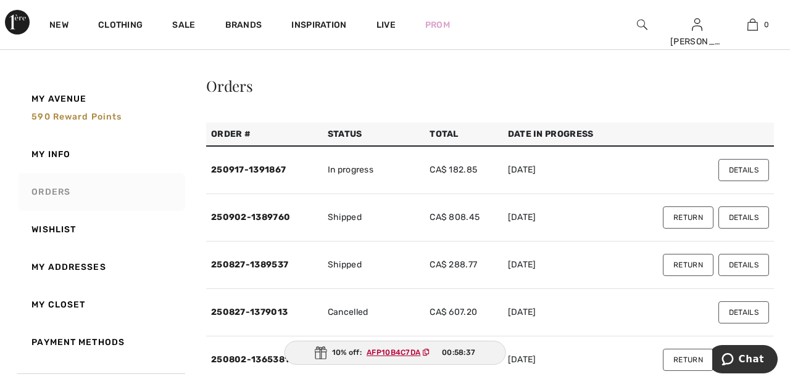
scroll to position [28, 0]
click at [756, 166] on button "Details" at bounding box center [743, 170] width 51 height 22
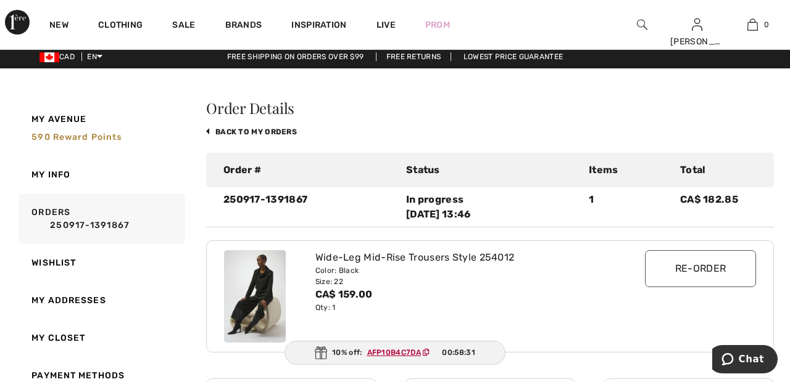
scroll to position [0, 0]
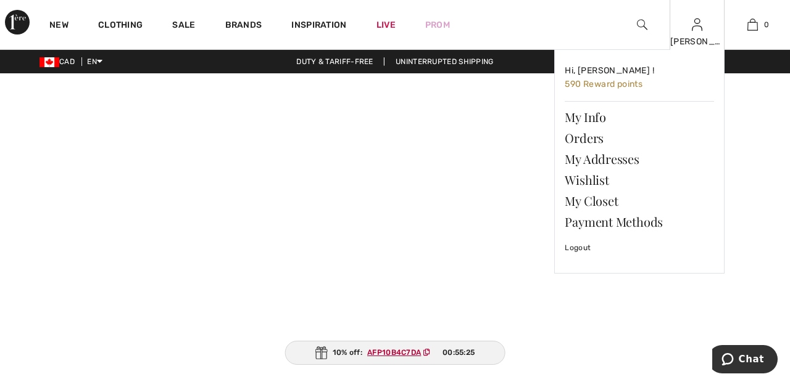
click at [696, 28] on img at bounding box center [696, 24] width 10 height 15
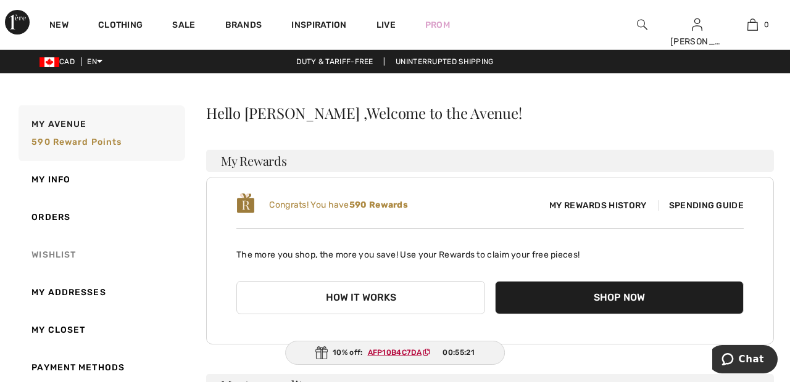
click at [63, 255] on link "Wishlist" at bounding box center [100, 255] width 169 height 38
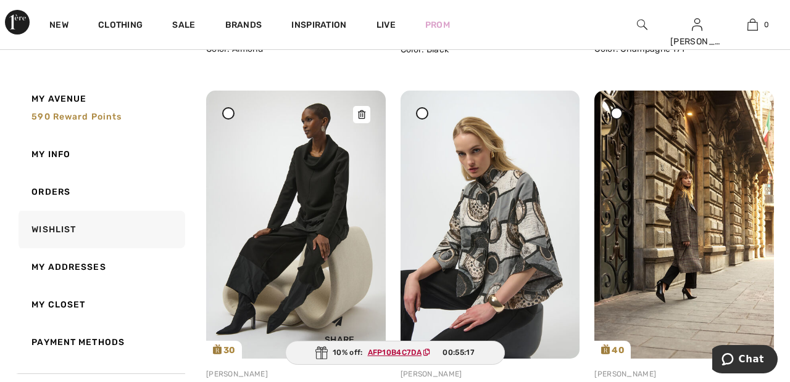
click at [295, 227] on img at bounding box center [295, 225] width 179 height 268
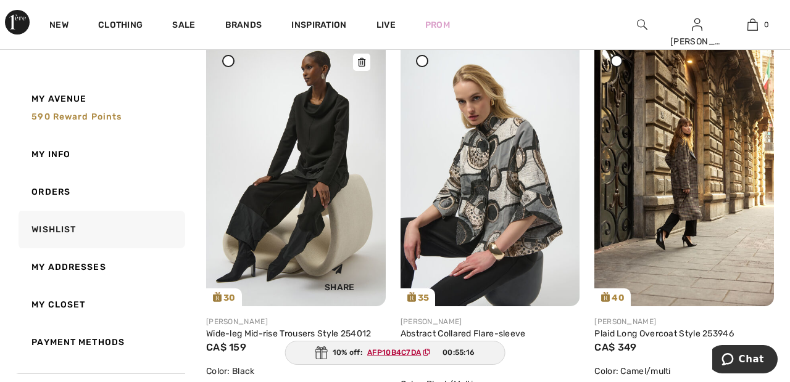
scroll to position [560, 0]
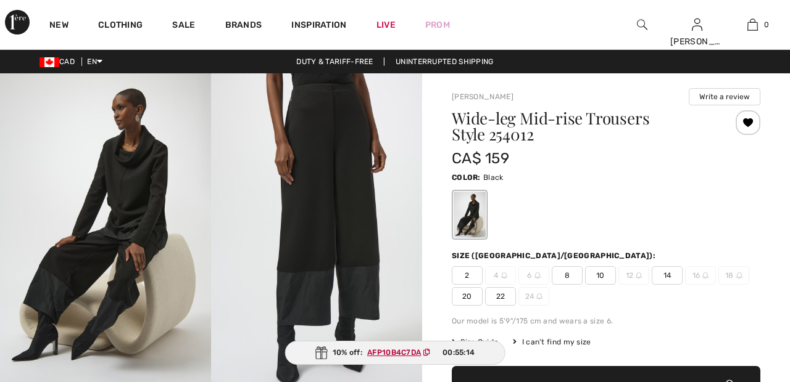
checkbox input "true"
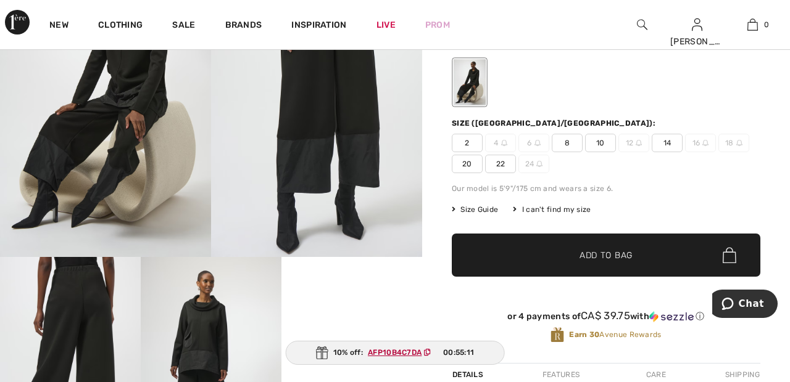
click at [503, 159] on span "22" at bounding box center [500, 164] width 31 height 19
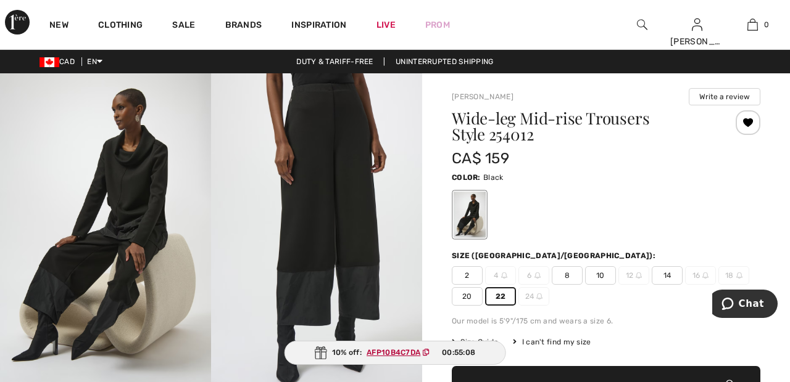
click at [669, 188] on div "Color: Black" at bounding box center [606, 205] width 308 height 71
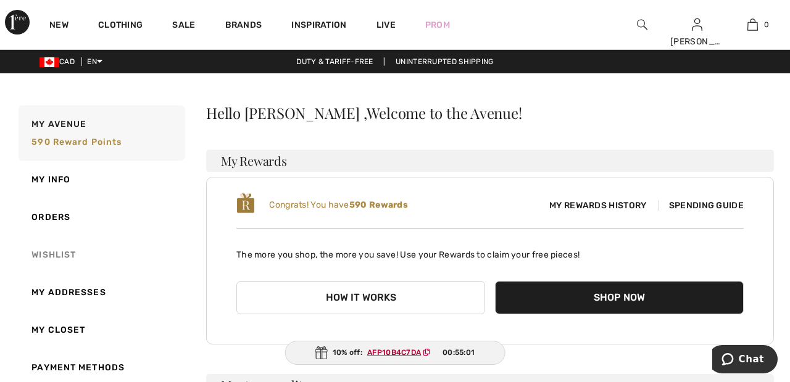
click at [63, 256] on link "Wishlist" at bounding box center [100, 255] width 169 height 38
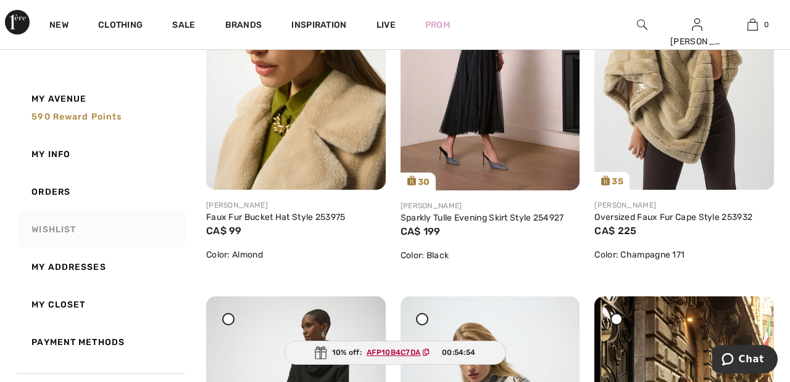
scroll to position [289, 0]
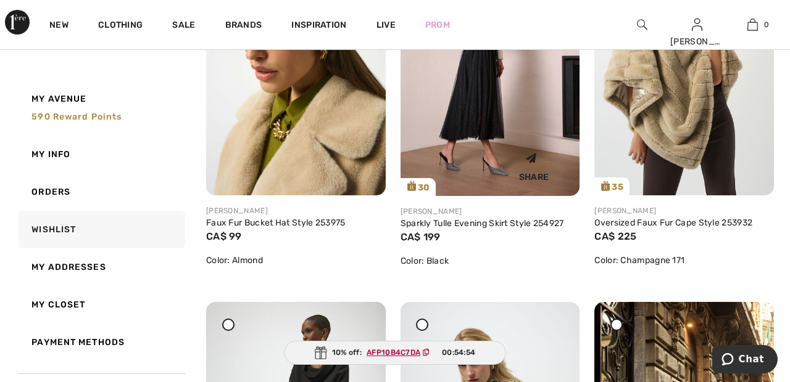
click at [479, 104] on img at bounding box center [489, 61] width 179 height 269
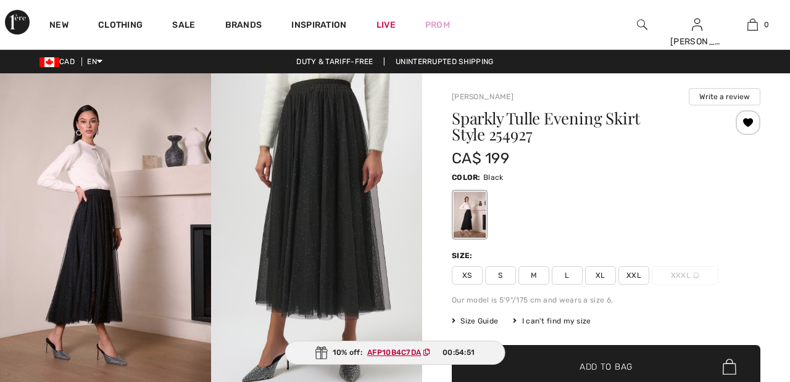
checkbox input "true"
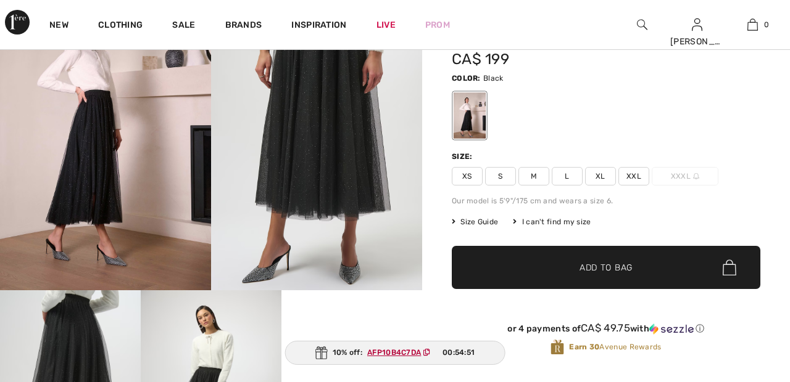
click at [637, 173] on span "XXL" at bounding box center [633, 176] width 31 height 19
click at [638, 266] on span "✔ Added to Bag Add to Bag" at bounding box center [606, 267] width 308 height 43
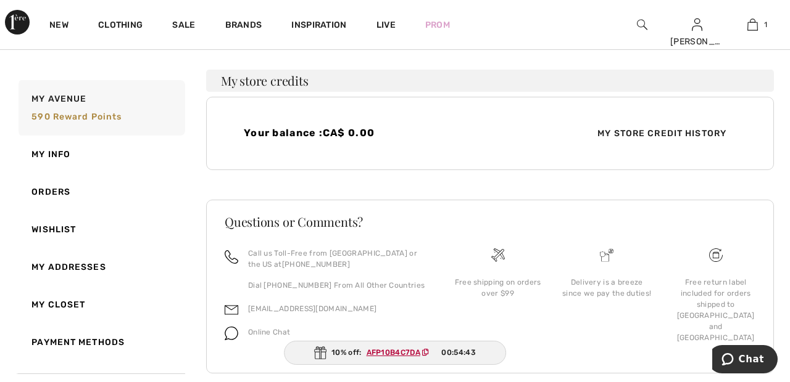
scroll to position [307, 0]
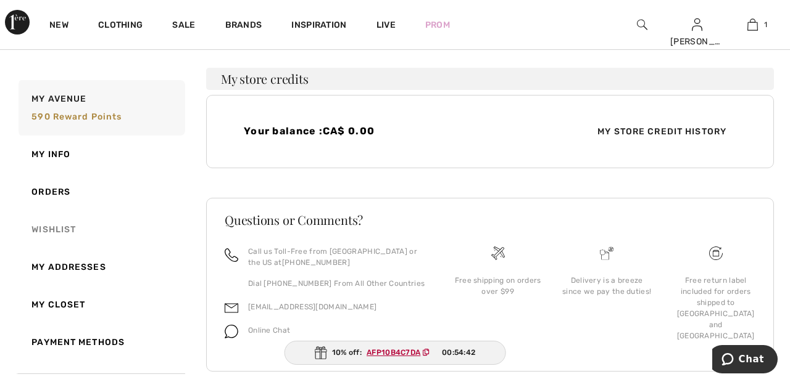
click at [75, 228] on link "Wishlist" at bounding box center [100, 230] width 169 height 38
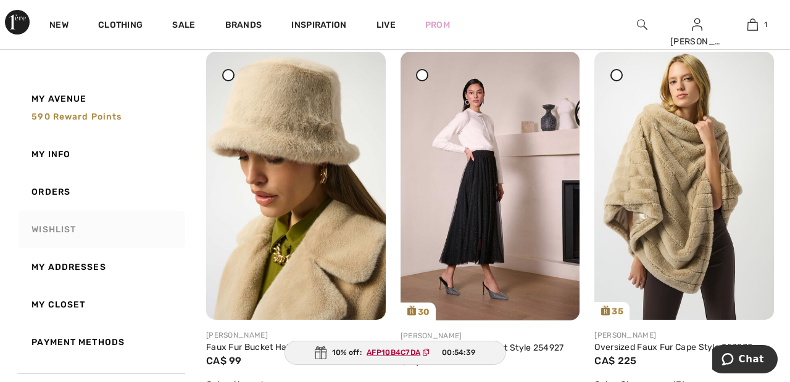
scroll to position [164, 0]
click at [662, 156] on img at bounding box center [683, 186] width 179 height 268
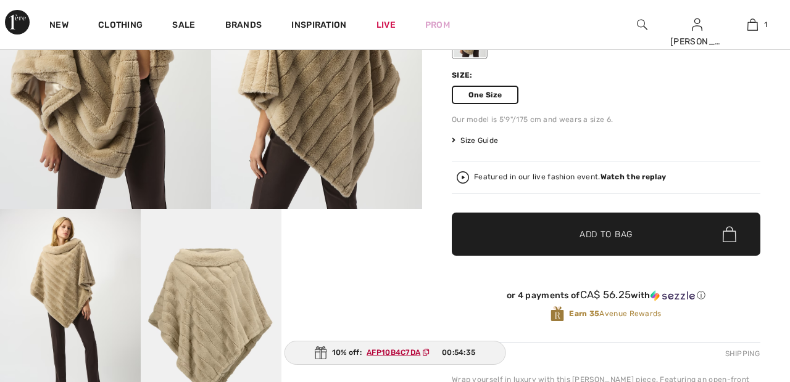
scroll to position [184, 0]
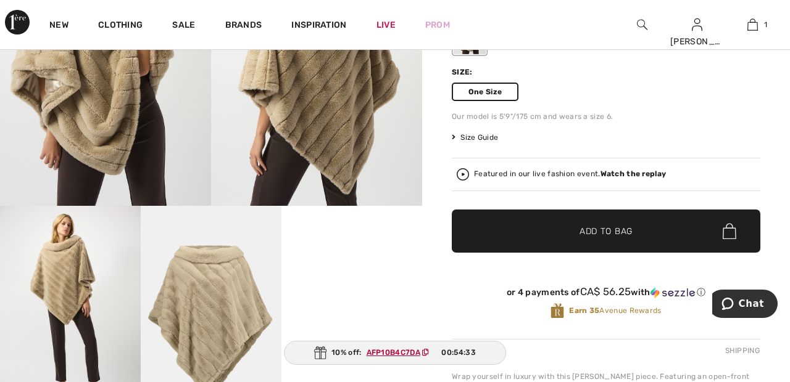
click at [627, 235] on span "Add to Bag" at bounding box center [605, 231] width 53 height 13
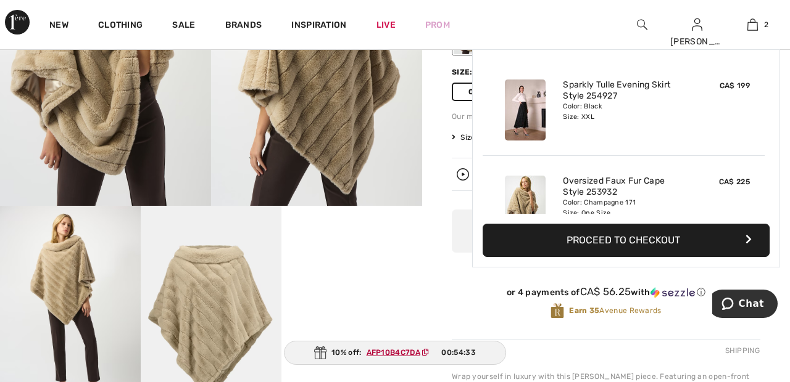
scroll to position [38, 0]
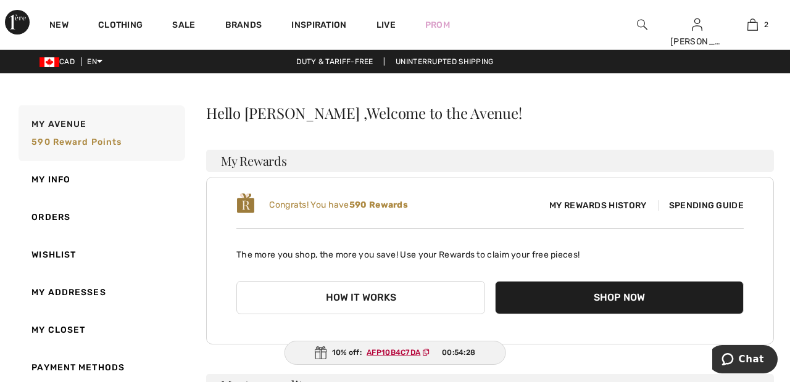
click at [65, 255] on link "Wishlist" at bounding box center [100, 255] width 169 height 38
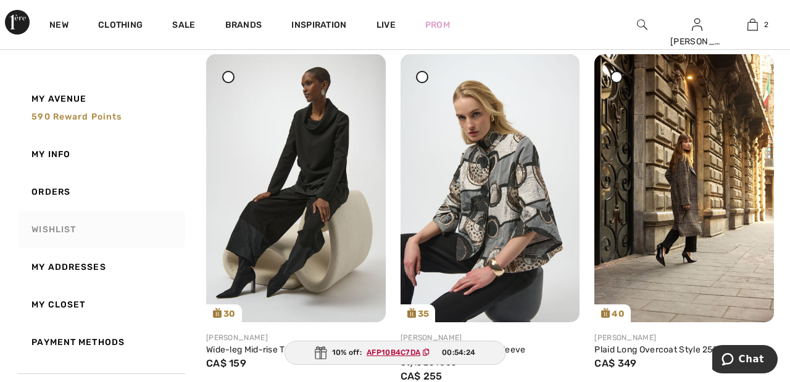
scroll to position [538, 0]
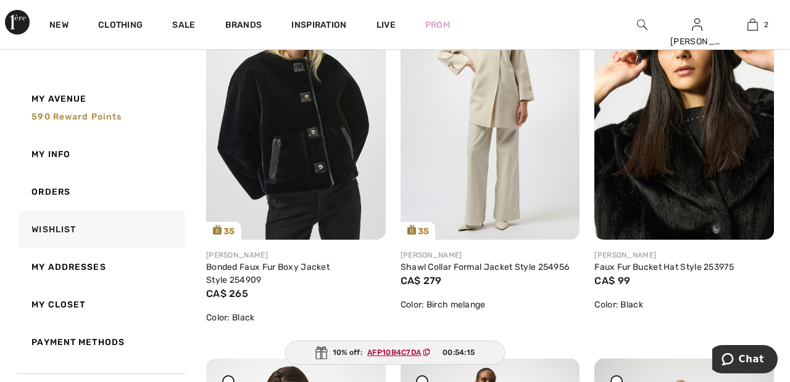
click at [305, 155] on img at bounding box center [295, 105] width 179 height 268
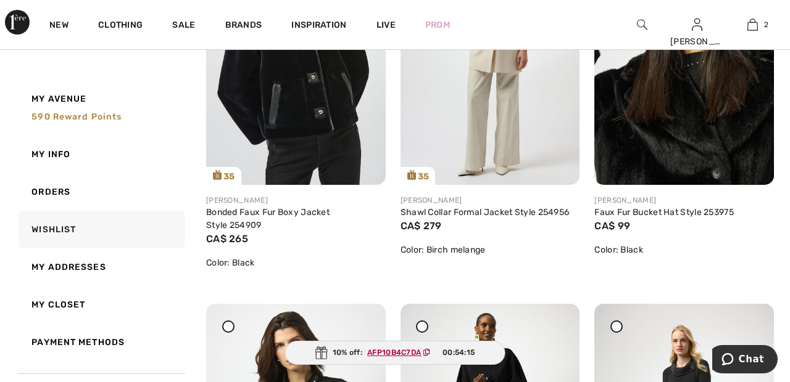
scroll to position [1067, 0]
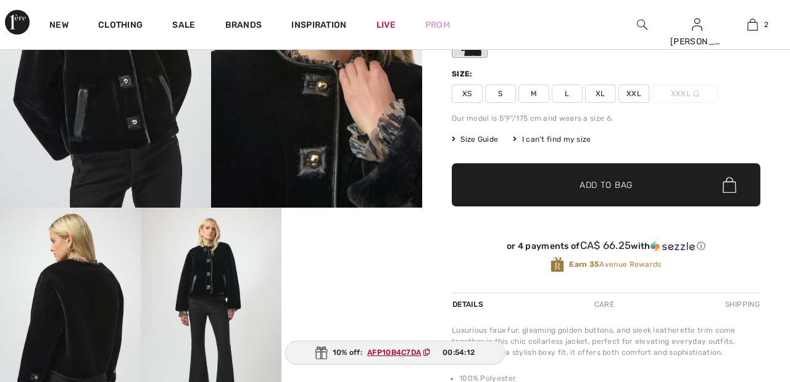
click at [641, 92] on span "XXL" at bounding box center [633, 94] width 31 height 19
click at [620, 191] on span "Add to Bag" at bounding box center [605, 185] width 53 height 13
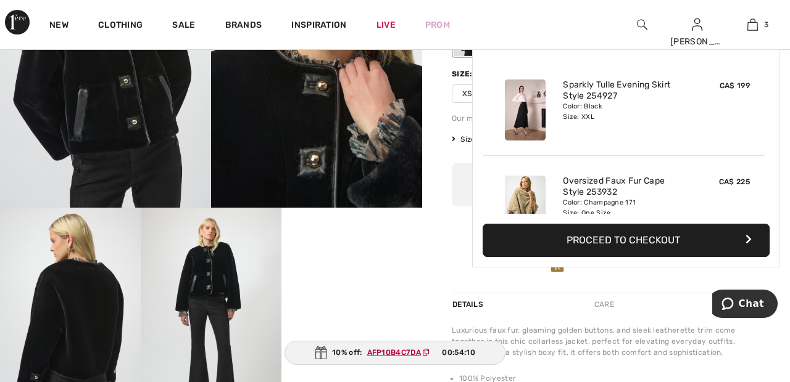
scroll to position [134, 0]
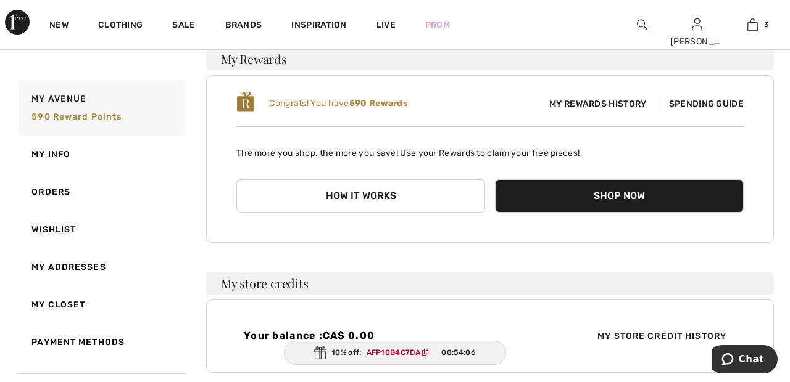
scroll to position [105, 0]
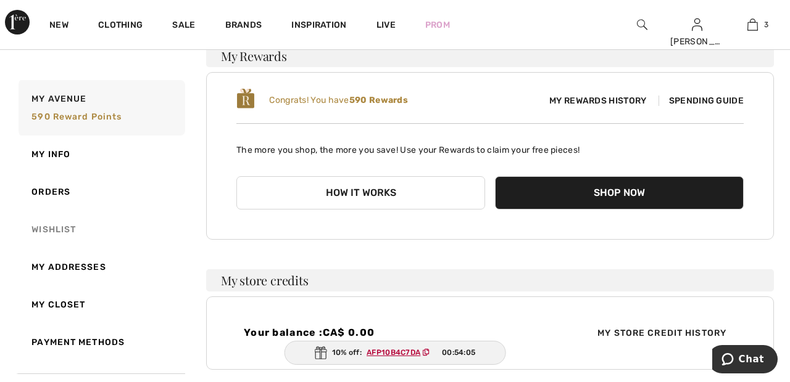
click at [68, 227] on link "Wishlist" at bounding box center [100, 230] width 169 height 38
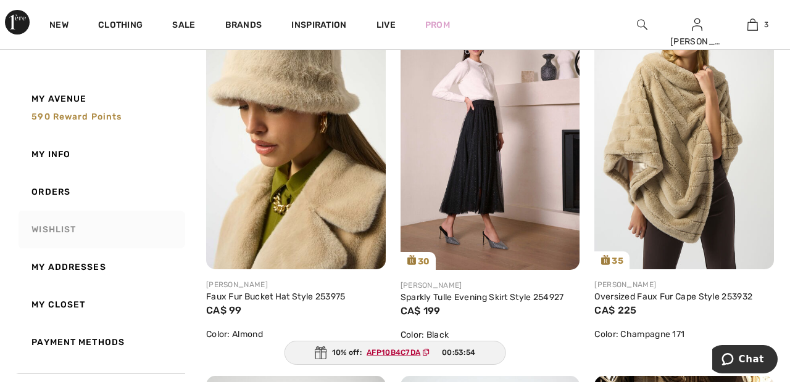
scroll to position [213, 0]
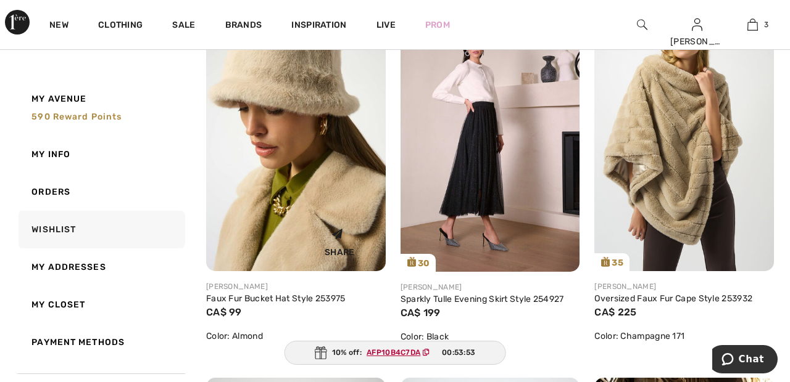
click at [310, 95] on img at bounding box center [295, 137] width 179 height 268
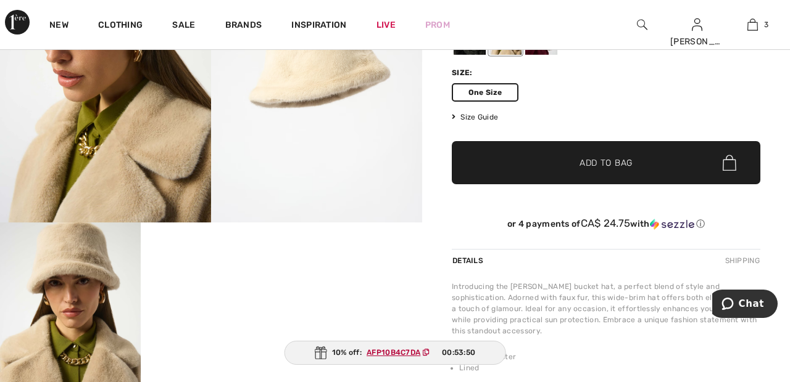
click at [618, 162] on span "Add to Bag" at bounding box center [605, 163] width 53 height 13
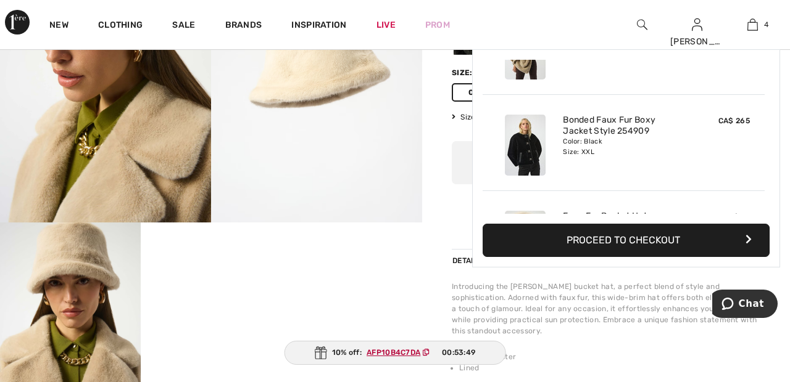
scroll to position [231, 0]
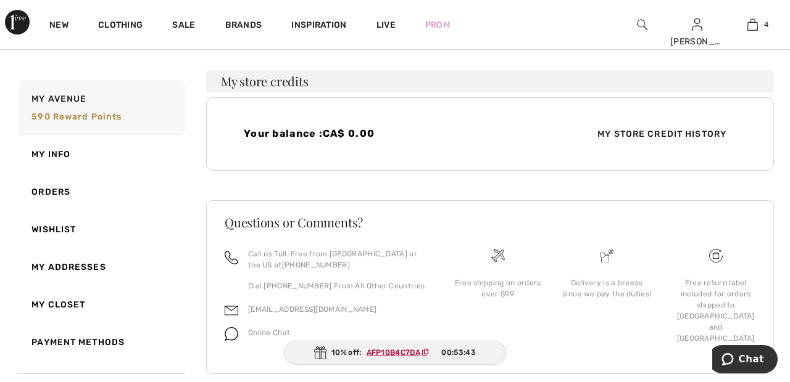
scroll to position [327, 0]
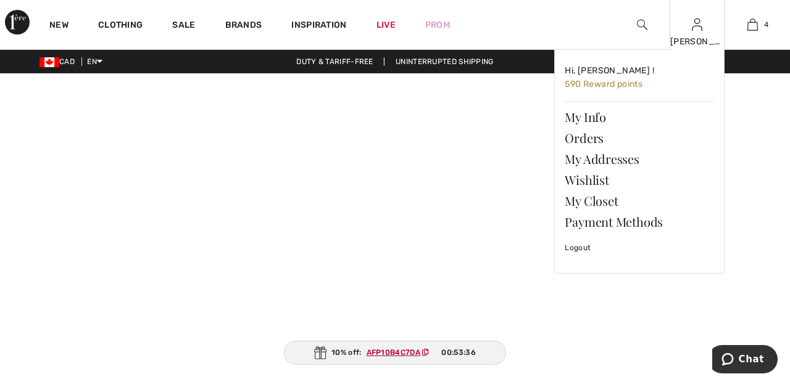
click at [699, 30] on img at bounding box center [696, 24] width 10 height 15
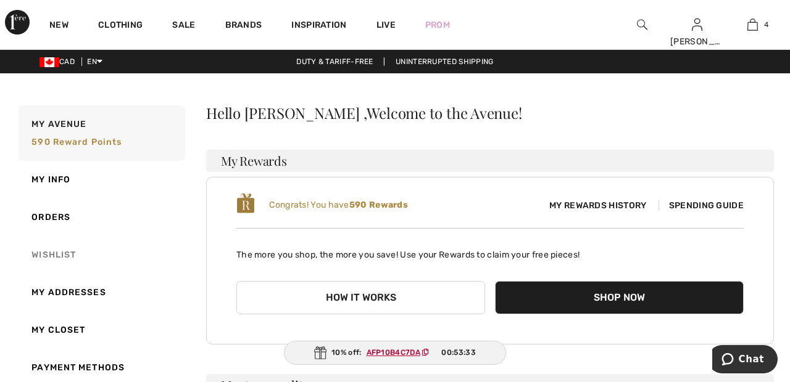
click at [57, 252] on link "Wishlist" at bounding box center [100, 255] width 169 height 38
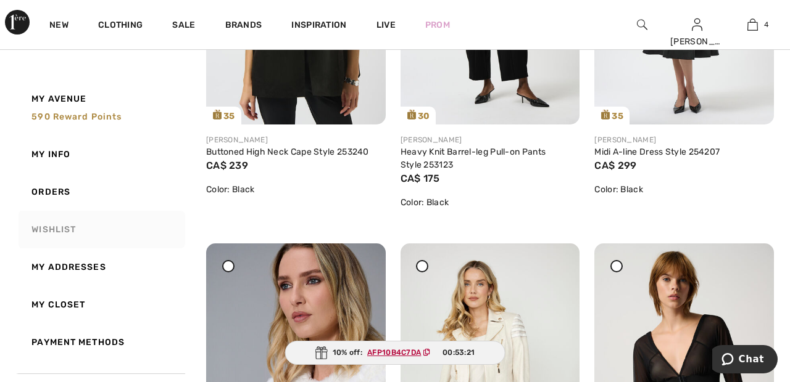
scroll to position [1512, 0]
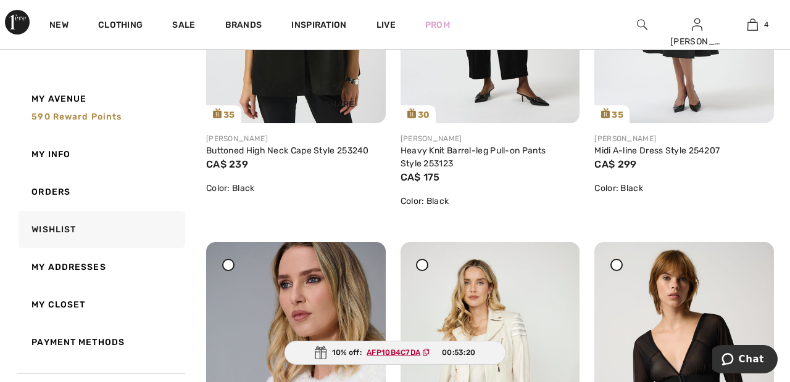
click at [292, 79] on div "Share" at bounding box center [295, 92] width 161 height 44
click at [323, 80] on div "Share" at bounding box center [339, 92] width 73 height 44
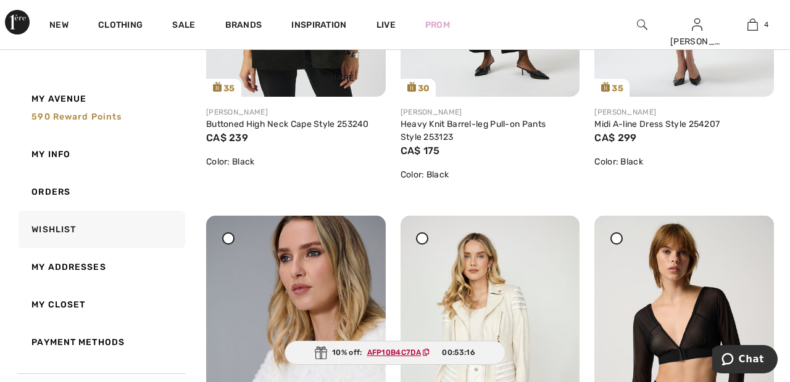
scroll to position [1571, 0]
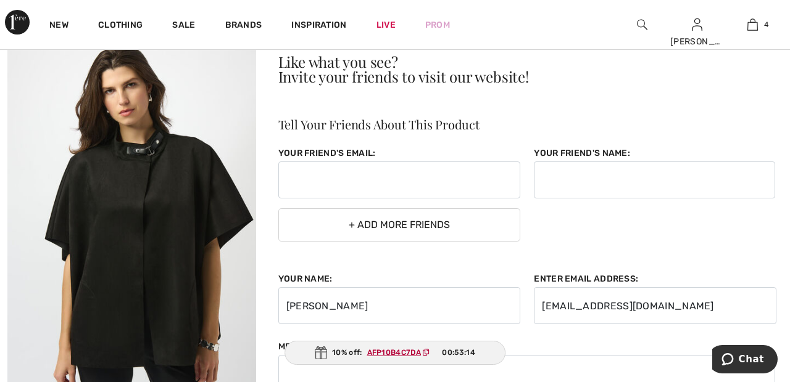
scroll to position [70, 0]
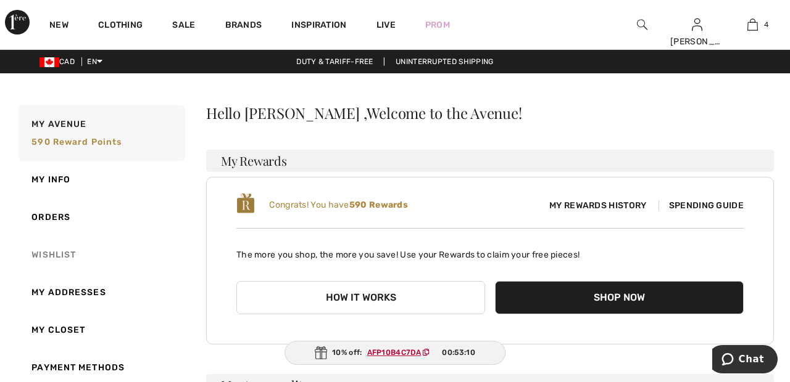
click at [68, 254] on link "Wishlist" at bounding box center [100, 255] width 169 height 38
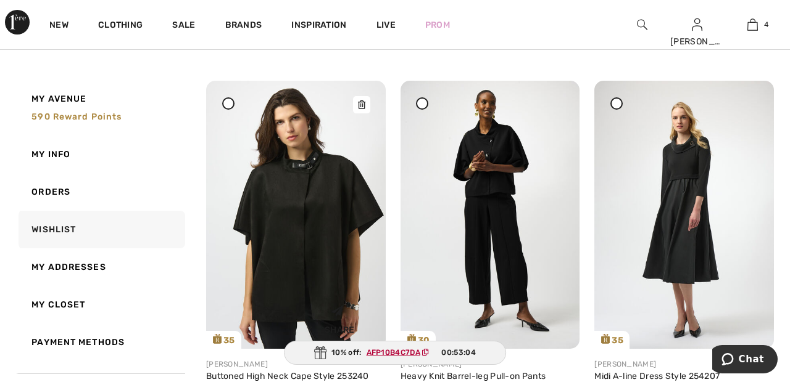
click at [322, 212] on img at bounding box center [295, 215] width 179 height 268
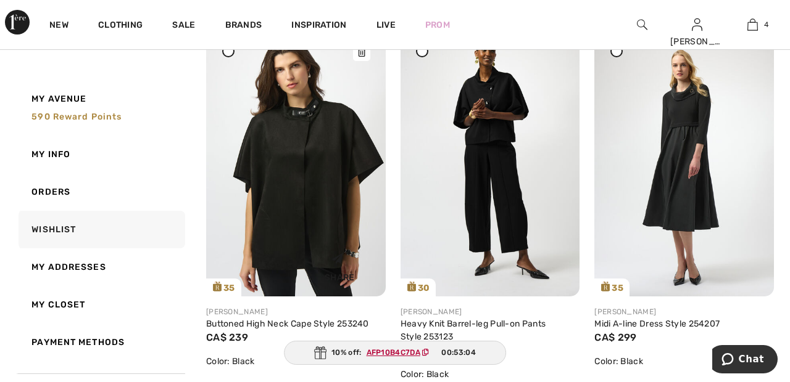
scroll to position [1345, 0]
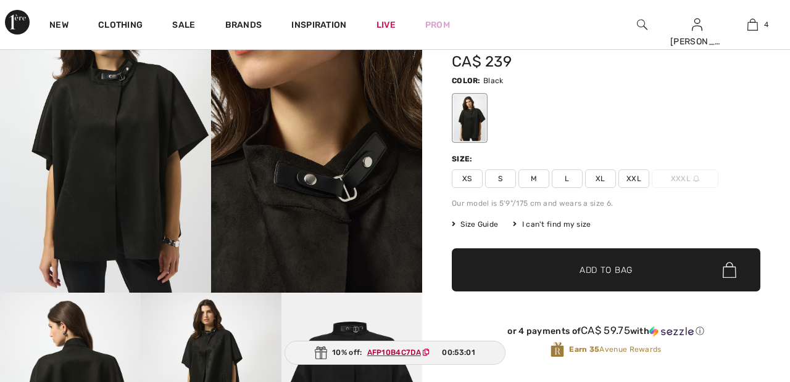
click at [641, 179] on span "XXL" at bounding box center [633, 179] width 31 height 19
click at [637, 273] on span "✔ Added to Bag Add to Bag" at bounding box center [606, 270] width 308 height 43
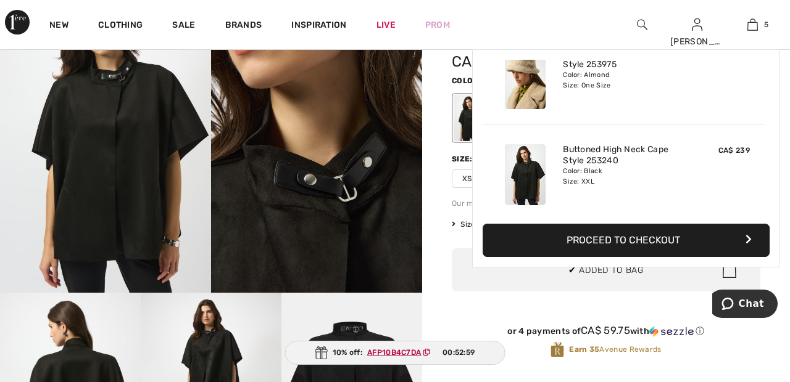
scroll to position [327, 0]
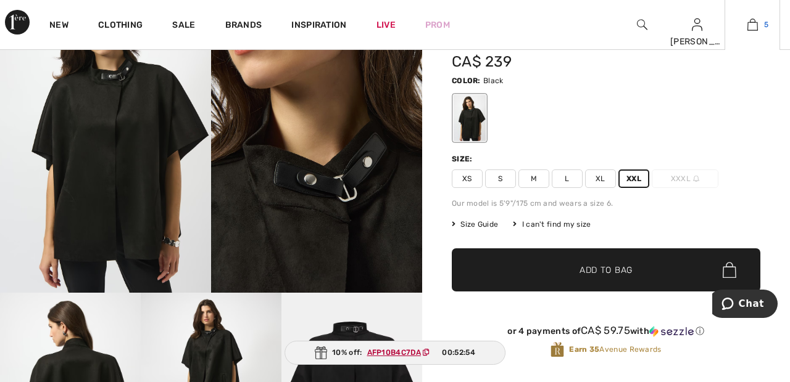
click at [755, 23] on img at bounding box center [752, 24] width 10 height 15
